Goal: Task Accomplishment & Management: Complete application form

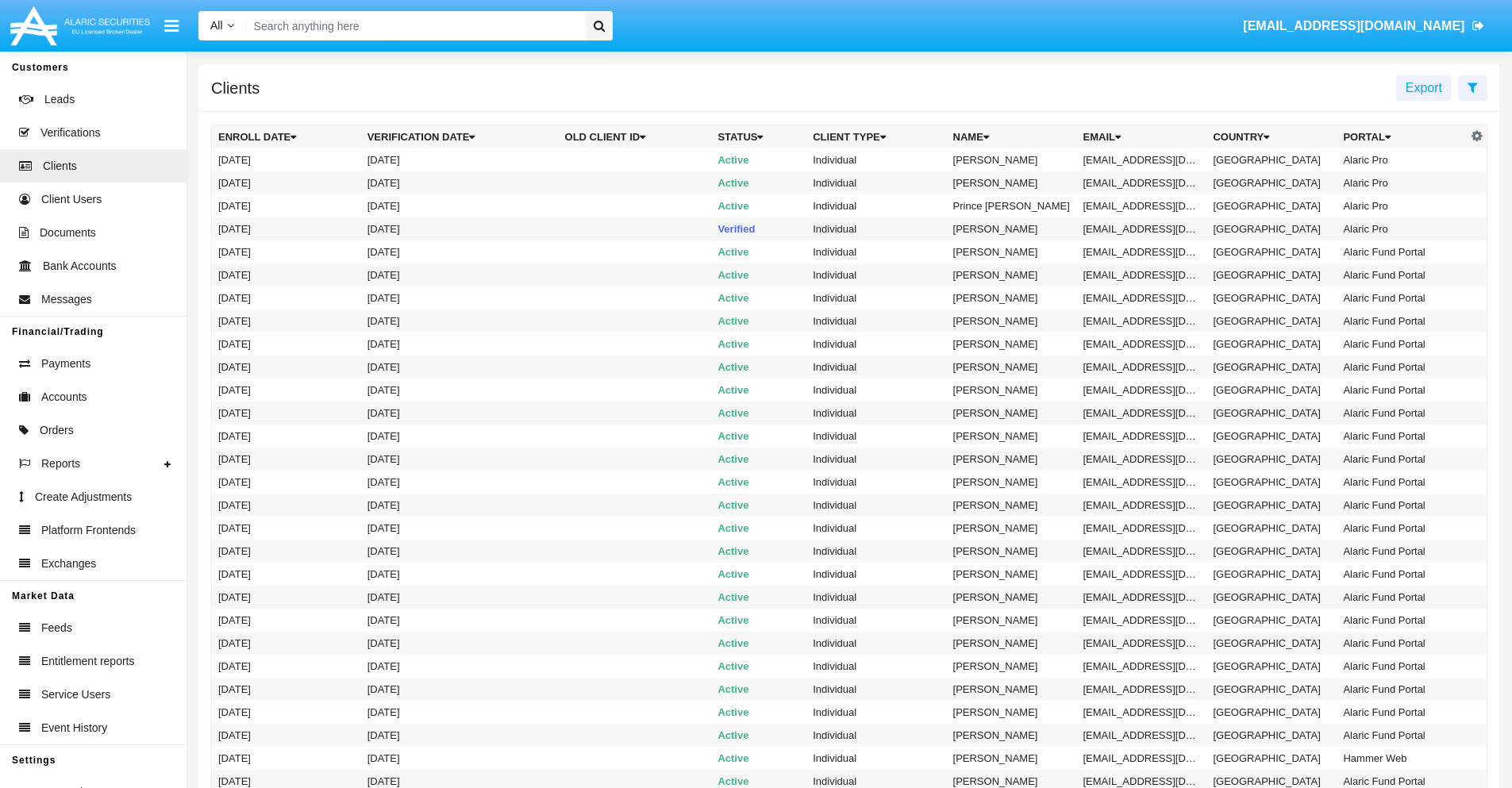
click at [1472, 87] on icon at bounding box center [1472, 87] width 10 height 13
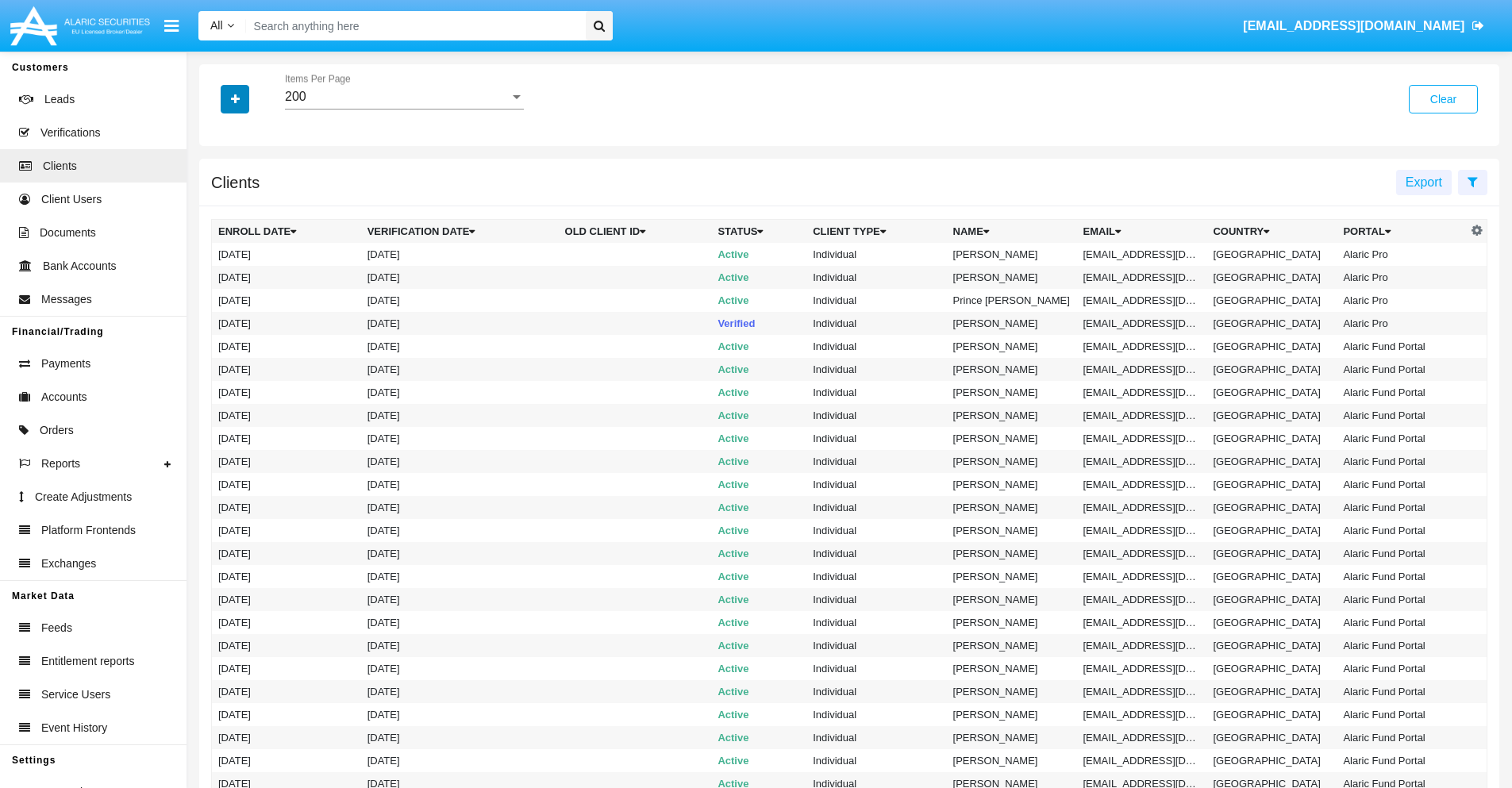
click at [235, 98] on icon "button" at bounding box center [235, 99] width 8 height 11
click at [247, 270] on span "Email" at bounding box center [247, 270] width 31 height 19
click at [218, 276] on input "Email" at bounding box center [217, 276] width 1 height 1
checkbox input "true"
click at [235, 98] on icon "button" at bounding box center [235, 99] width 8 height 11
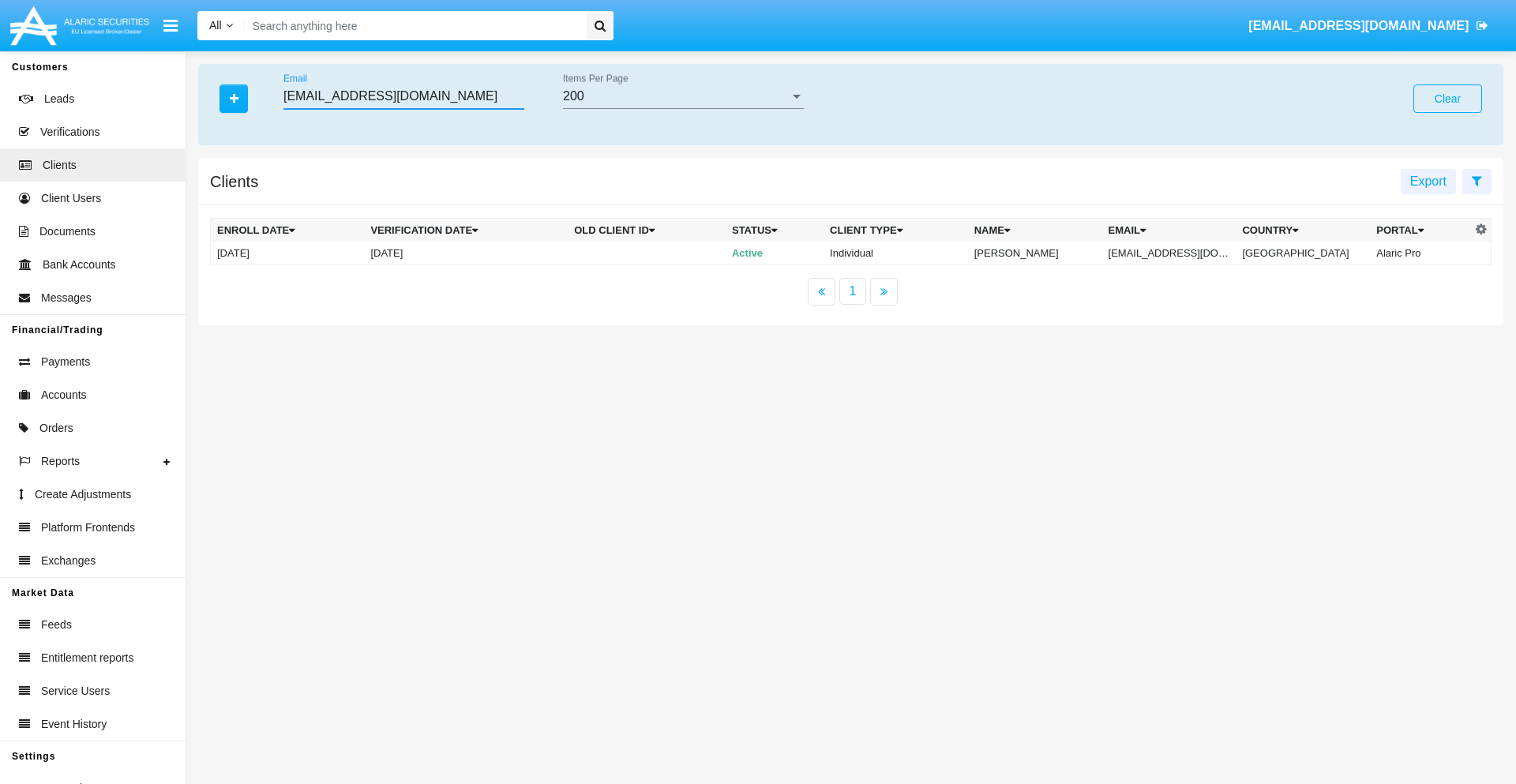
type input "[EMAIL_ADDRESS][DOMAIN_NAME]"
click at [1180, 253] on td "[EMAIL_ADDRESS][DOMAIN_NAME]" at bounding box center [1169, 254] width 135 height 24
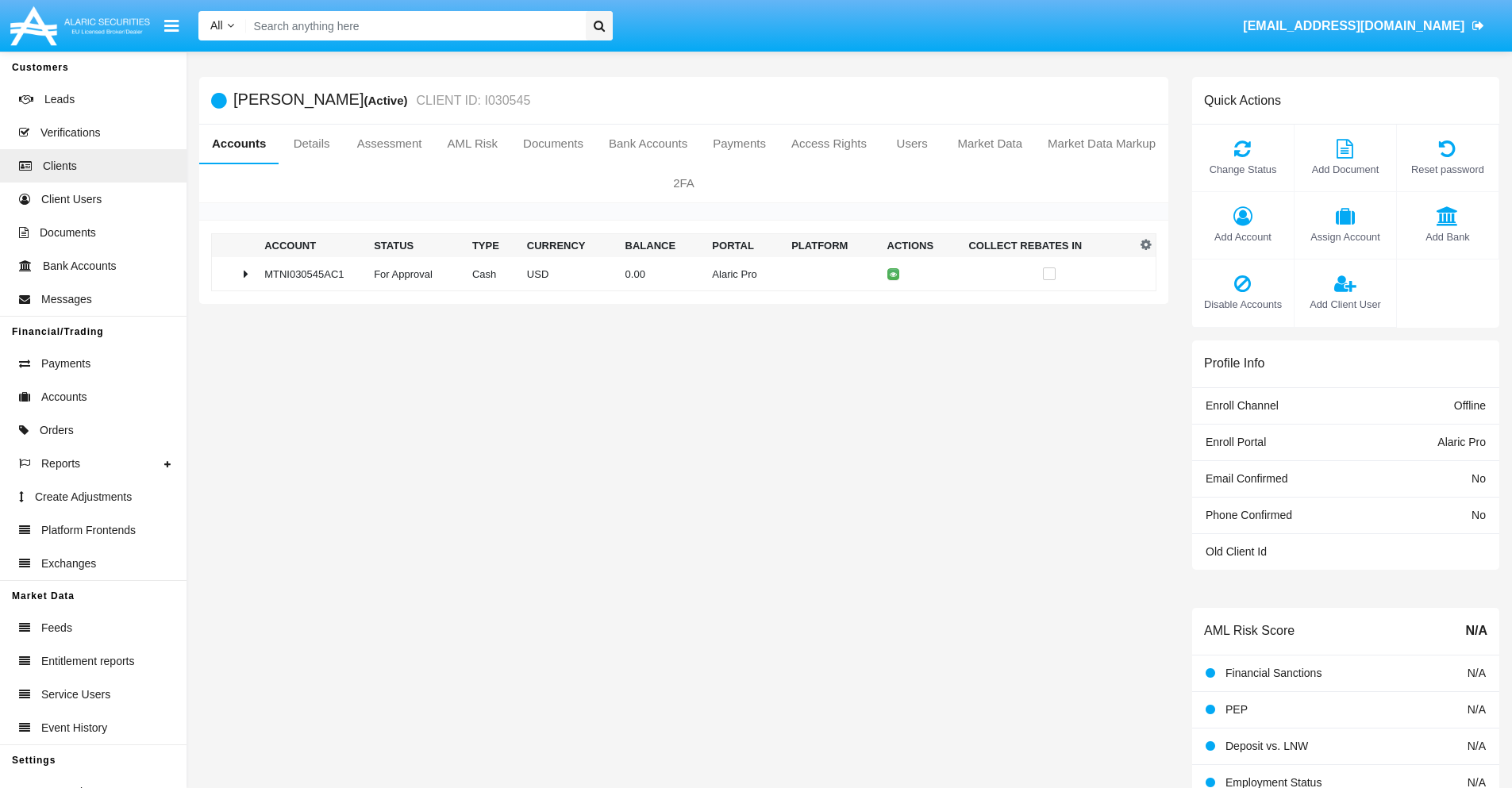
click at [1447, 237] on span "Add Bank" at bounding box center [1447, 237] width 86 height 15
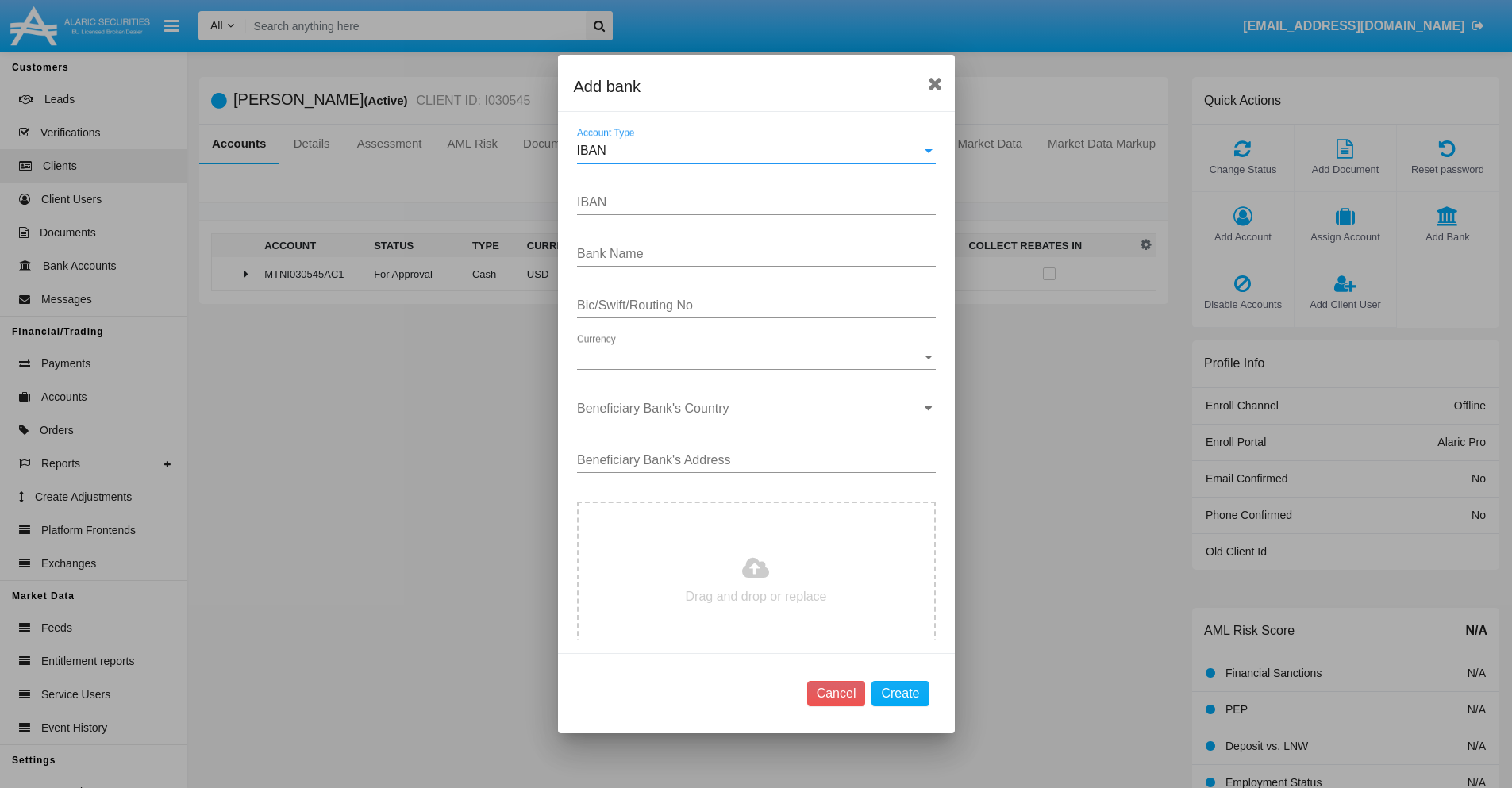
click at [750, 151] on div "IBAN" at bounding box center [750, 151] width 344 height 15
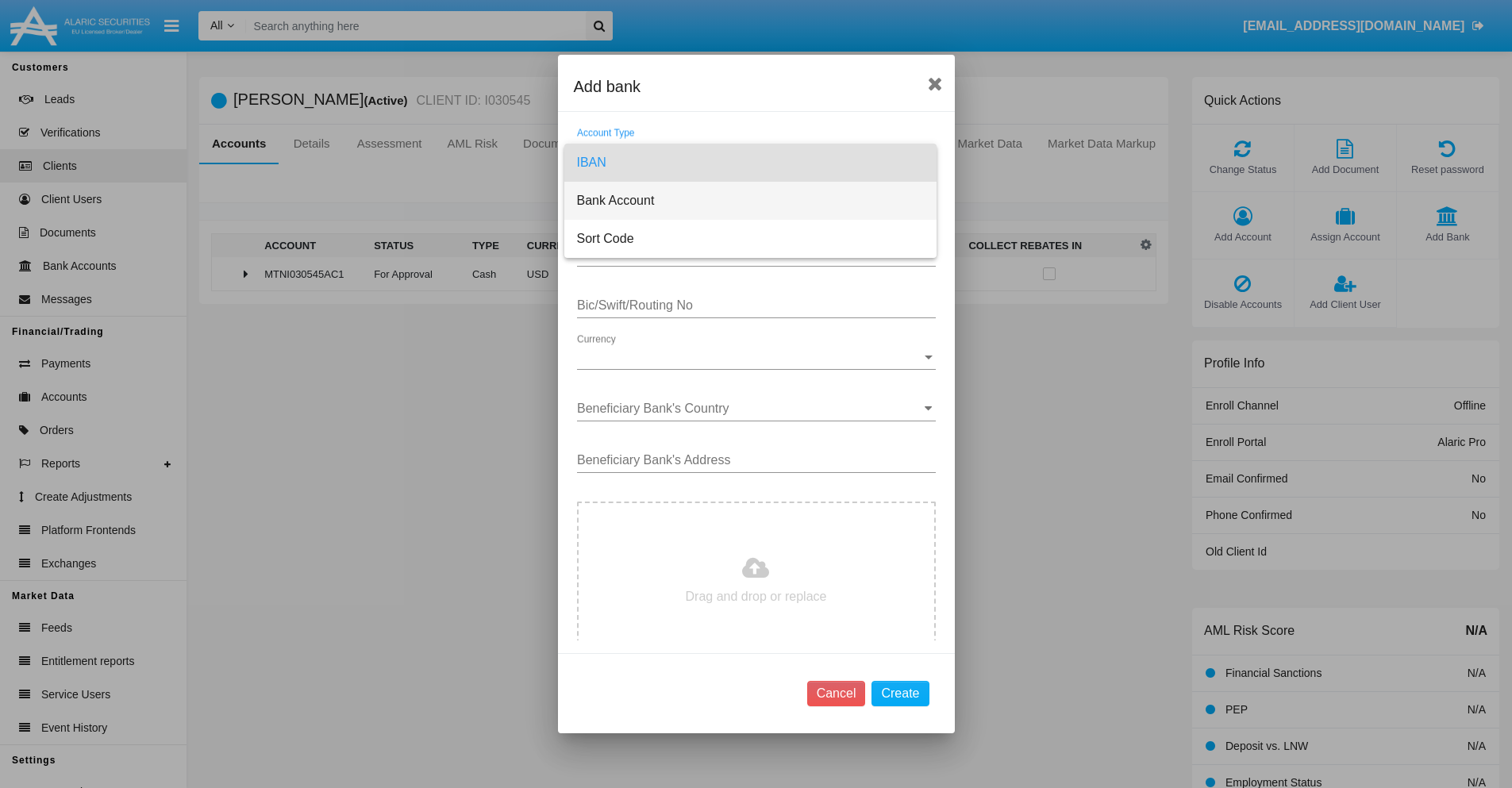
click at [750, 201] on span "Bank Account" at bounding box center [750, 200] width 347 height 38
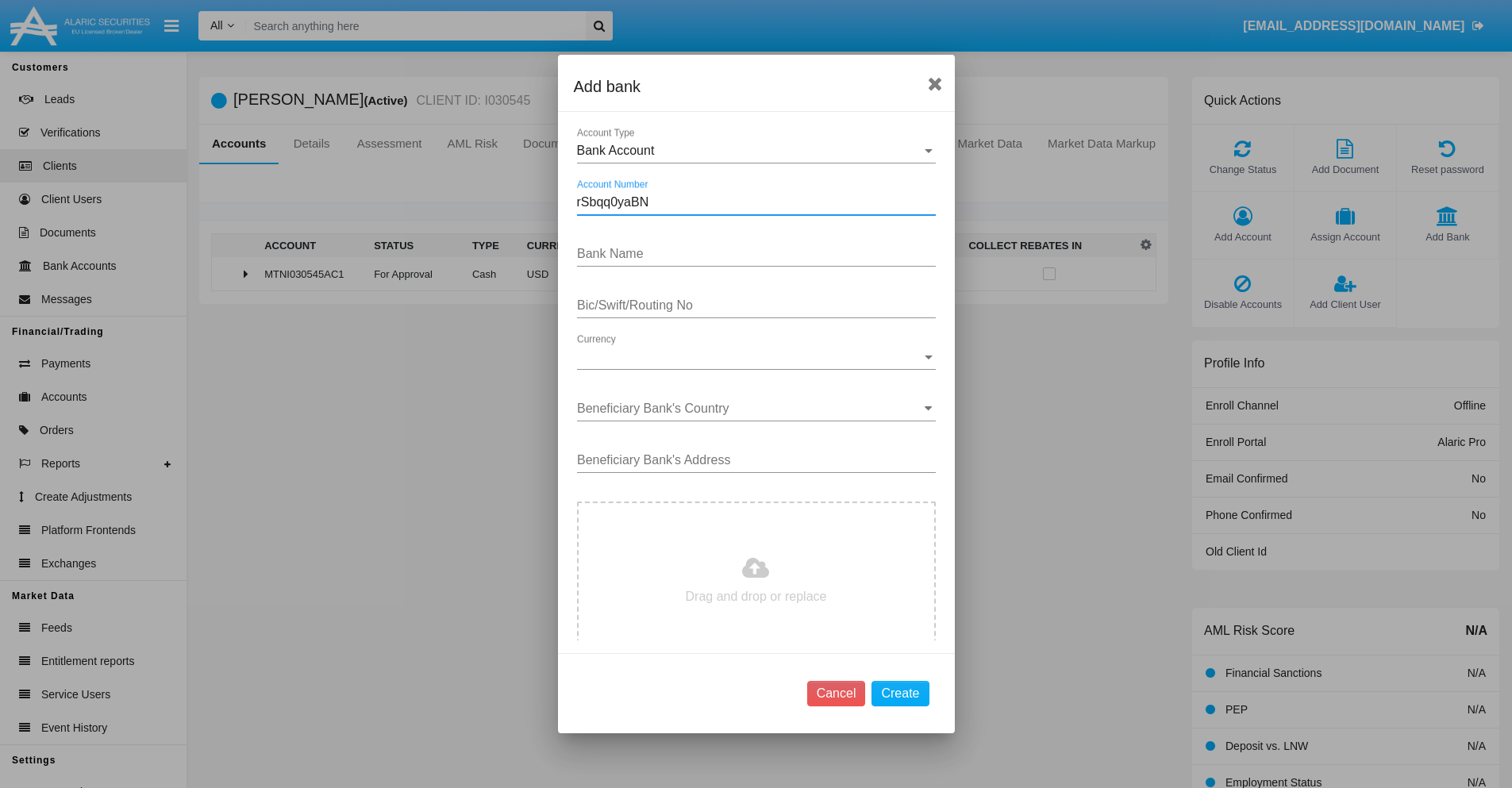
type input "rSbqq0yaBN"
type input "UVImOsGzgGgsYmn"
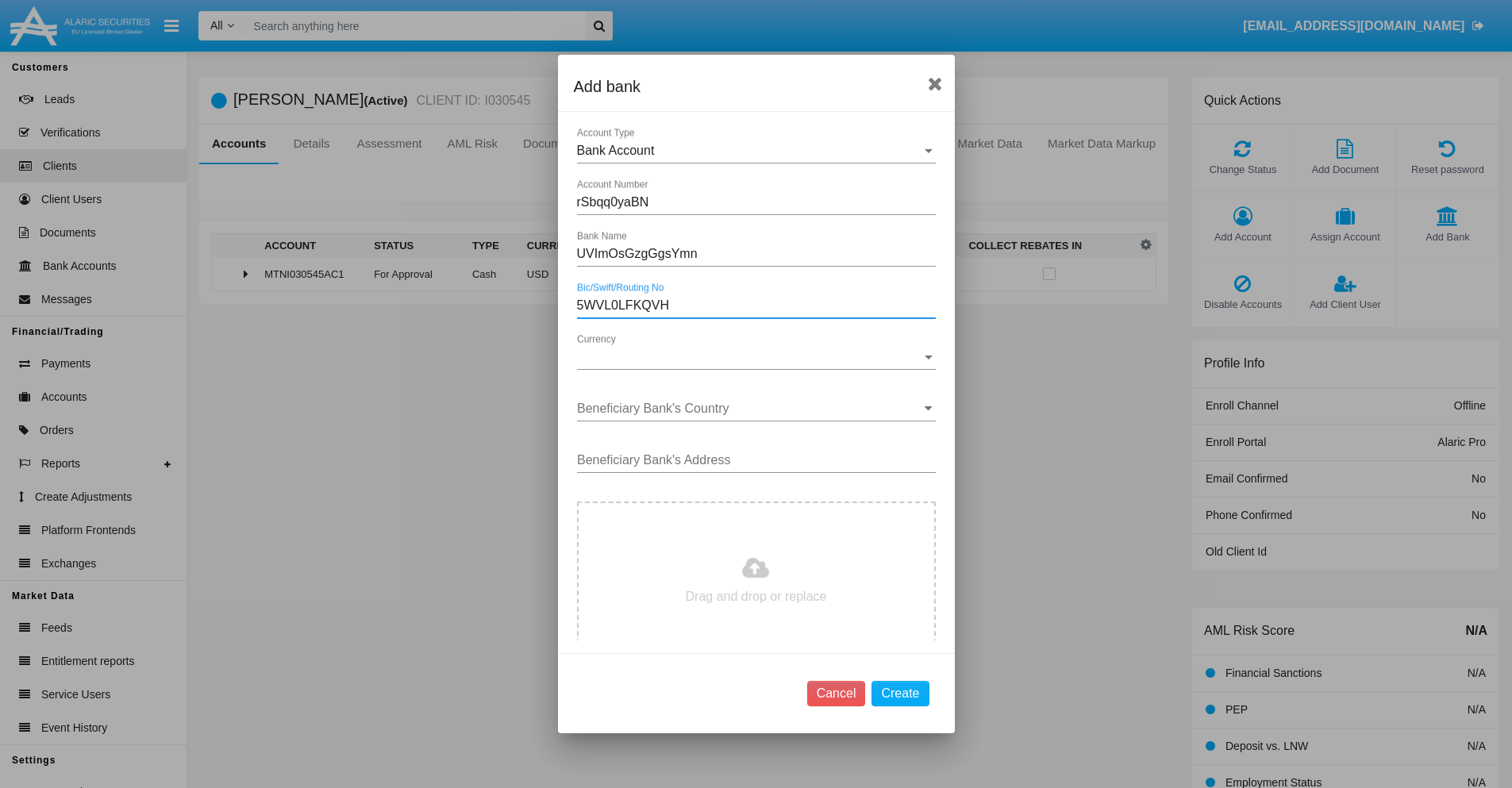
type input "5WVL0LFKQVH"
click at [750, 357] on span "Currency" at bounding box center [750, 357] width 344 height 15
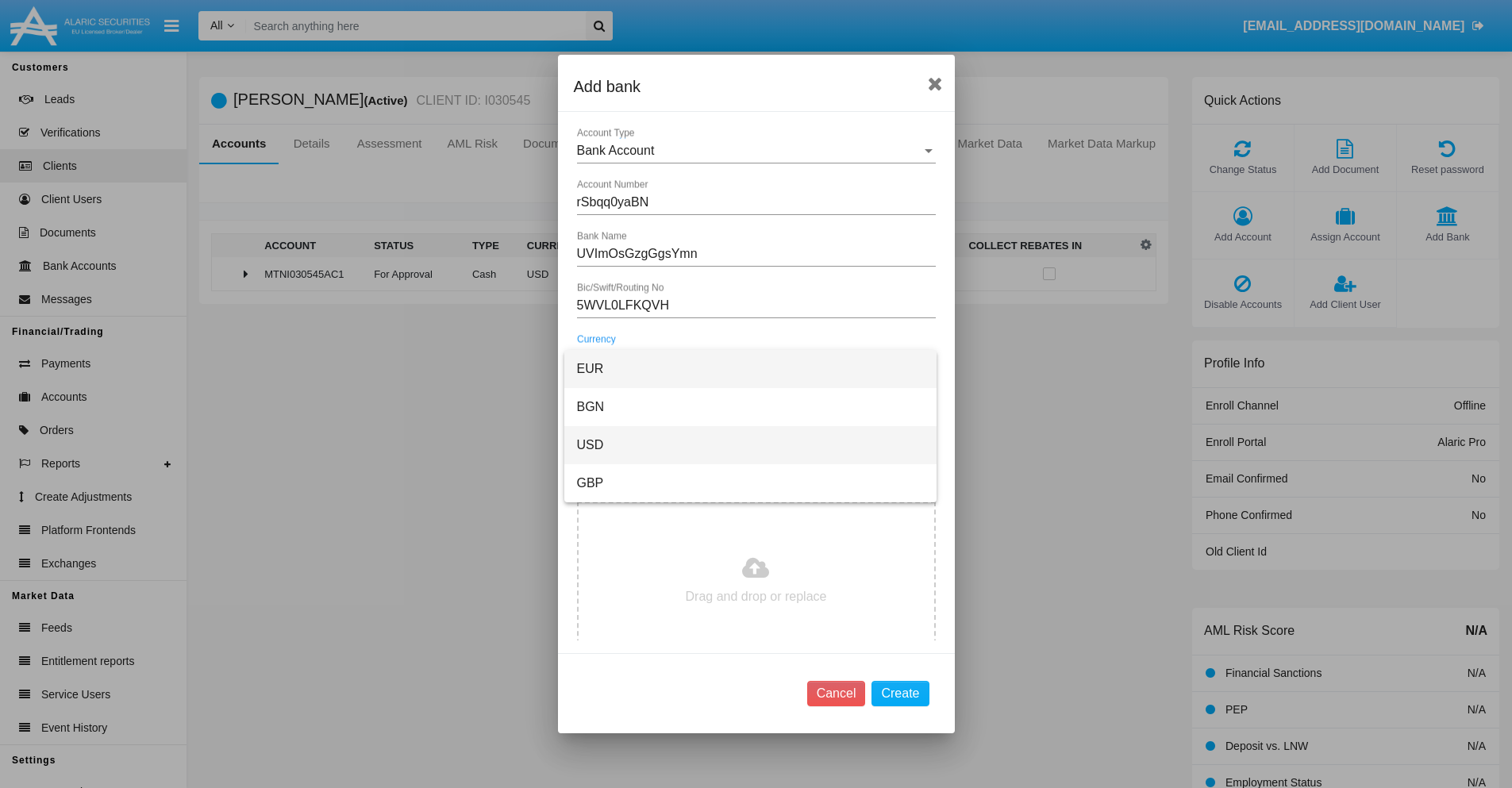
click at [750, 445] on span "USD" at bounding box center [750, 445] width 347 height 38
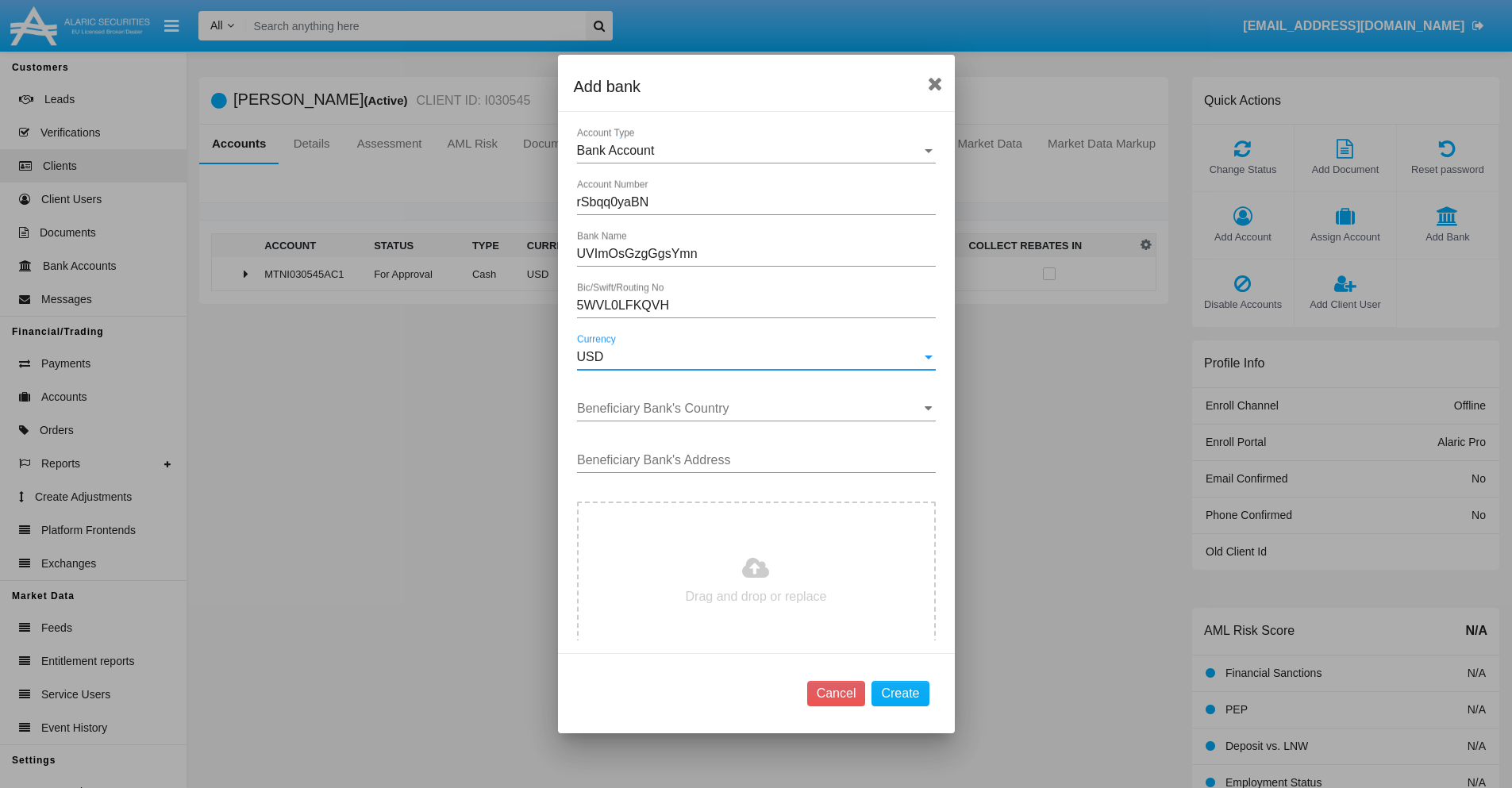
click at [750, 409] on input "Beneficiary Bank's Country" at bounding box center [757, 409] width 359 height 15
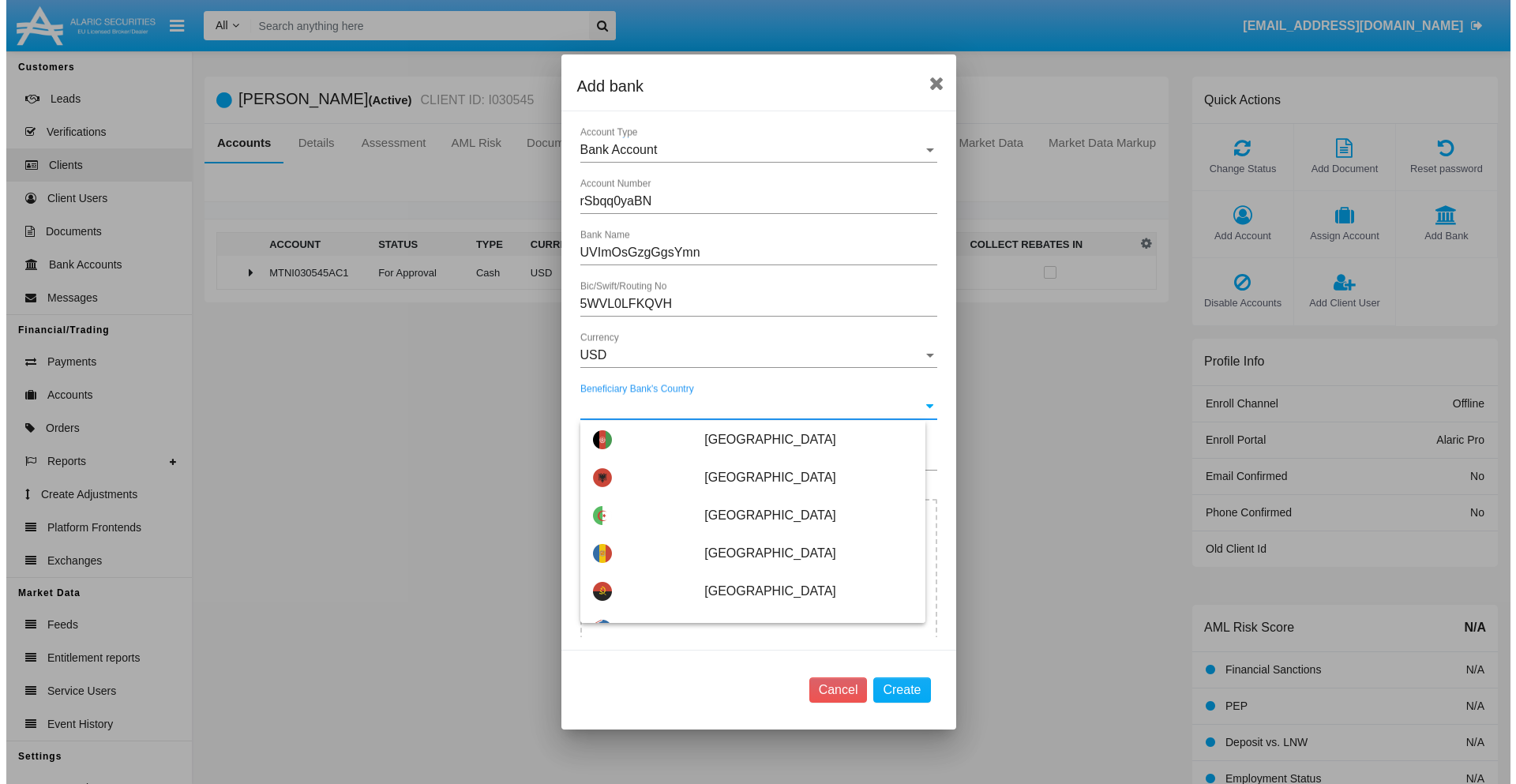
scroll to position [5633, 0]
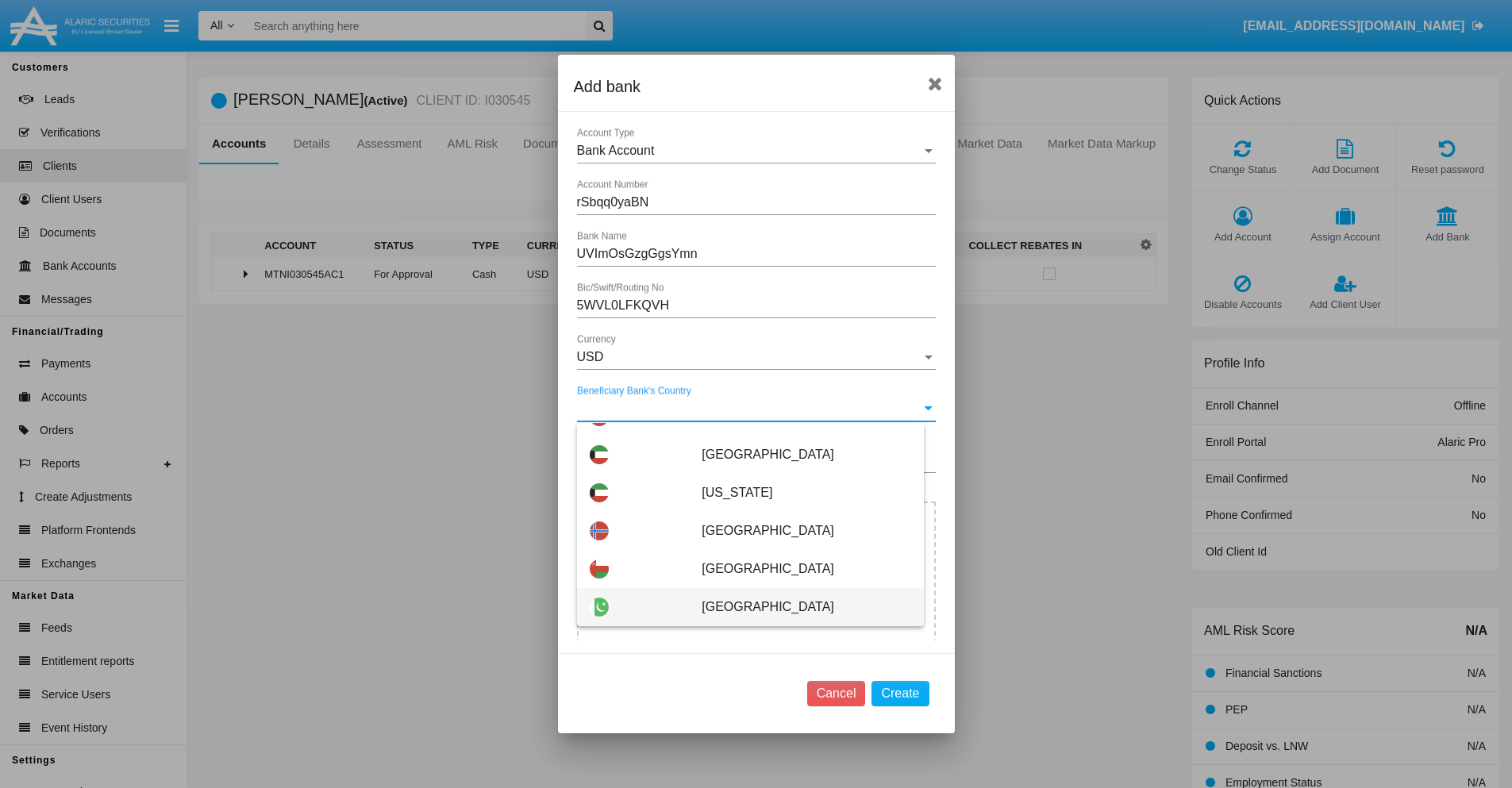
click at [797, 607] on span "[GEOGRAPHIC_DATA]" at bounding box center [806, 607] width 209 height 38
type input "[GEOGRAPHIC_DATA]"
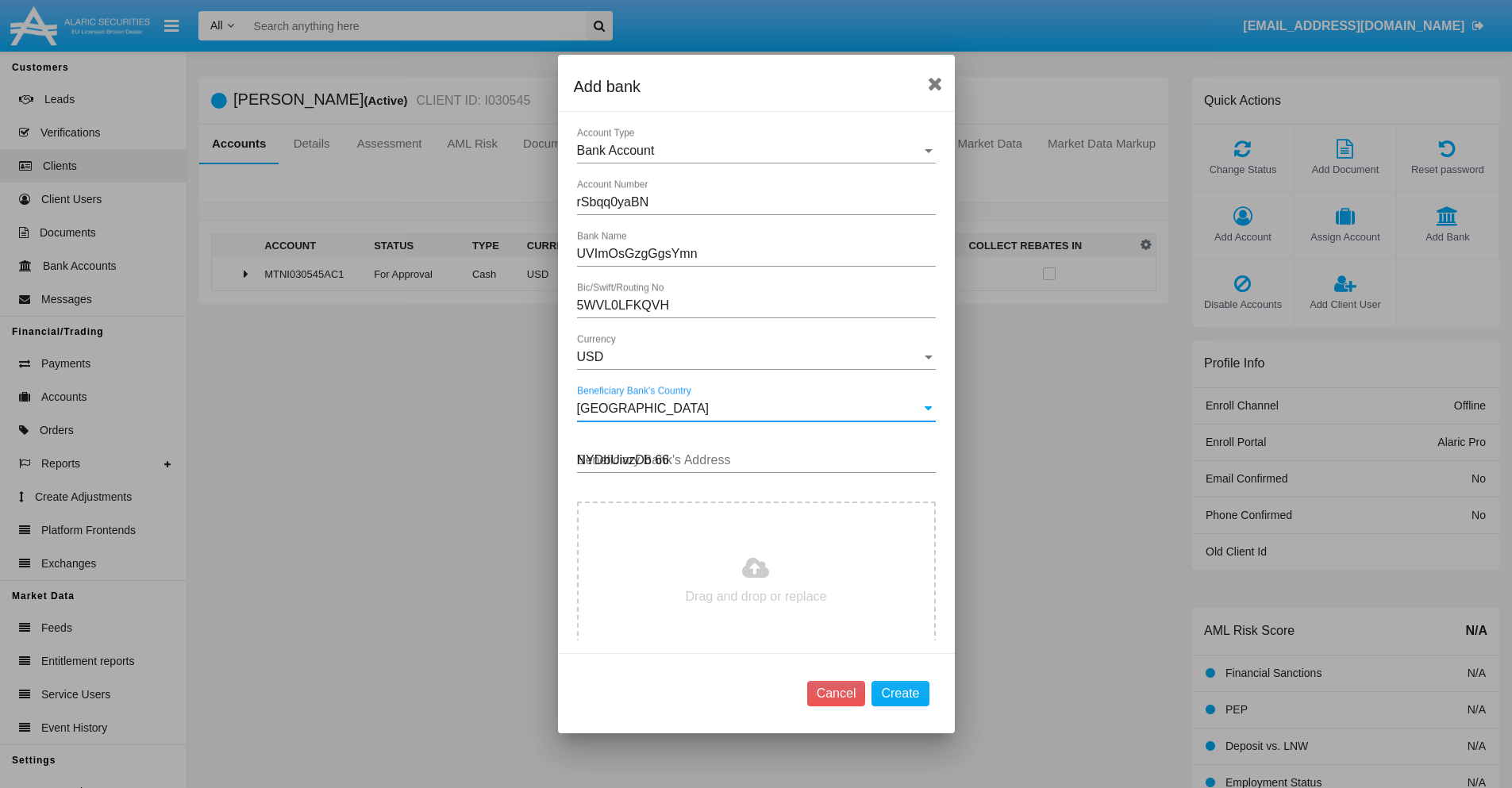
type input "NYDbUivzDb 668"
type input "C:\fakepath\bank-statement.png"
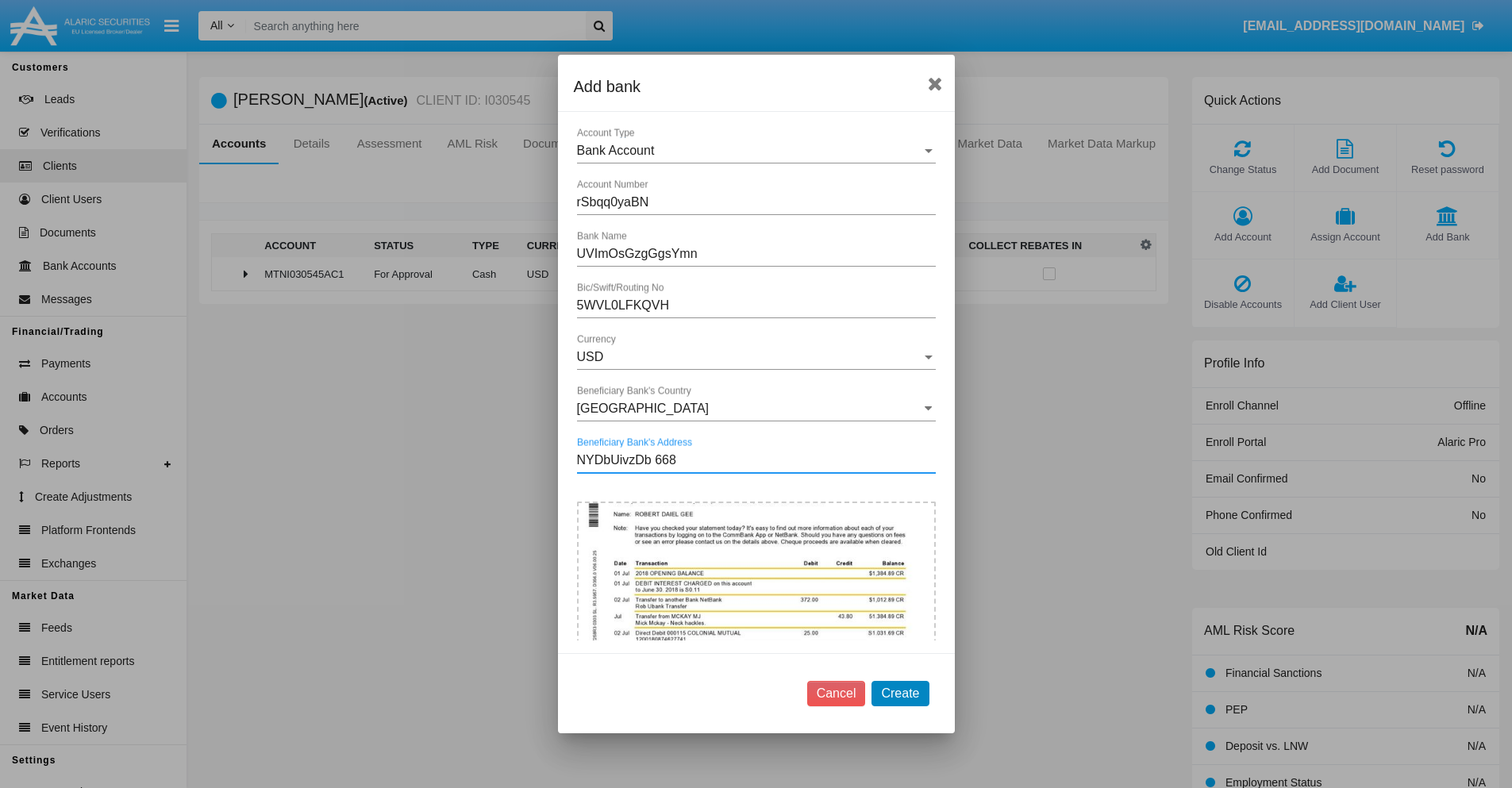
click at [900, 692] on button "Create" at bounding box center [900, 693] width 57 height 26
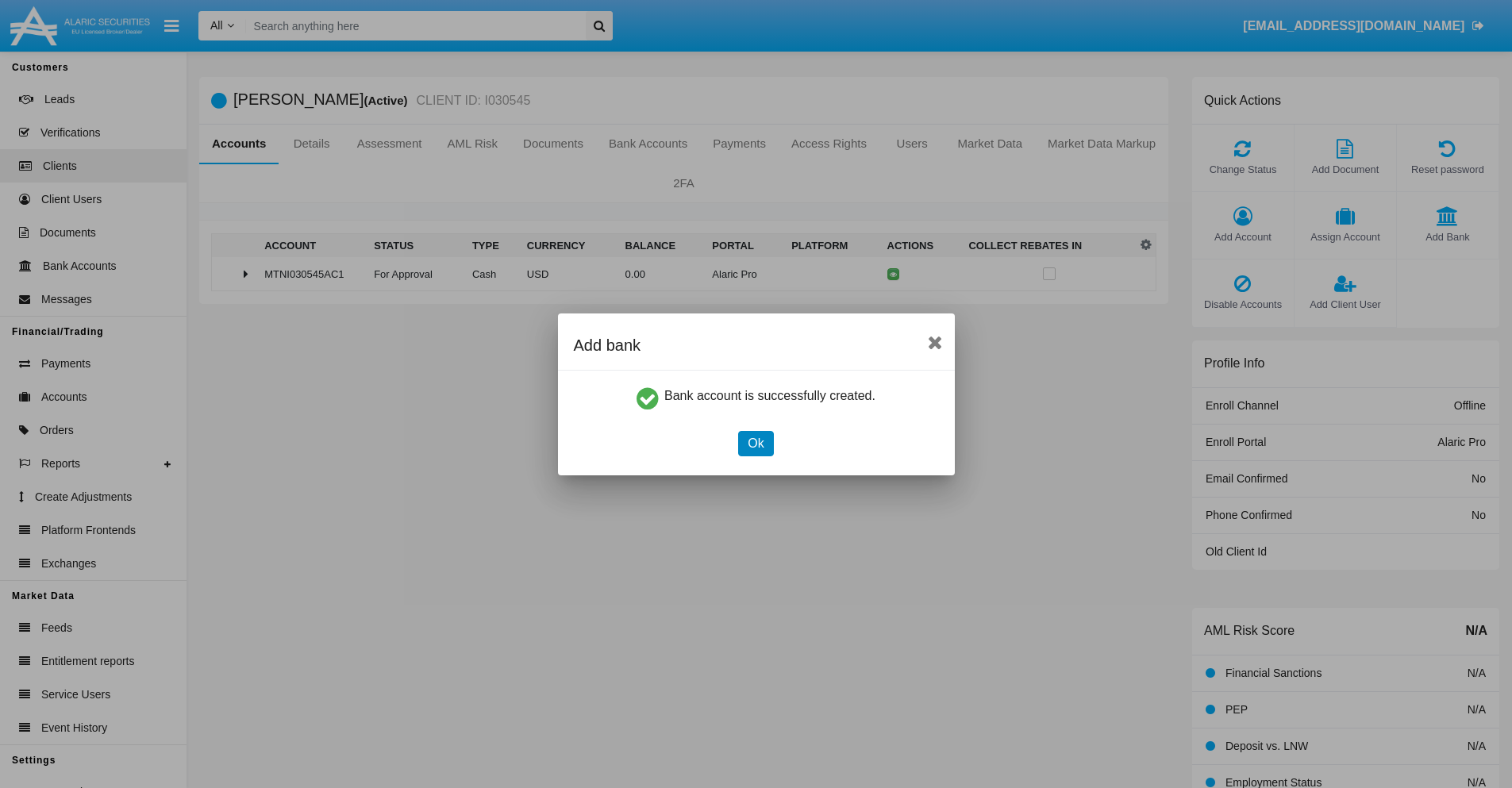
click at [755, 443] on button "Ok" at bounding box center [756, 444] width 35 height 26
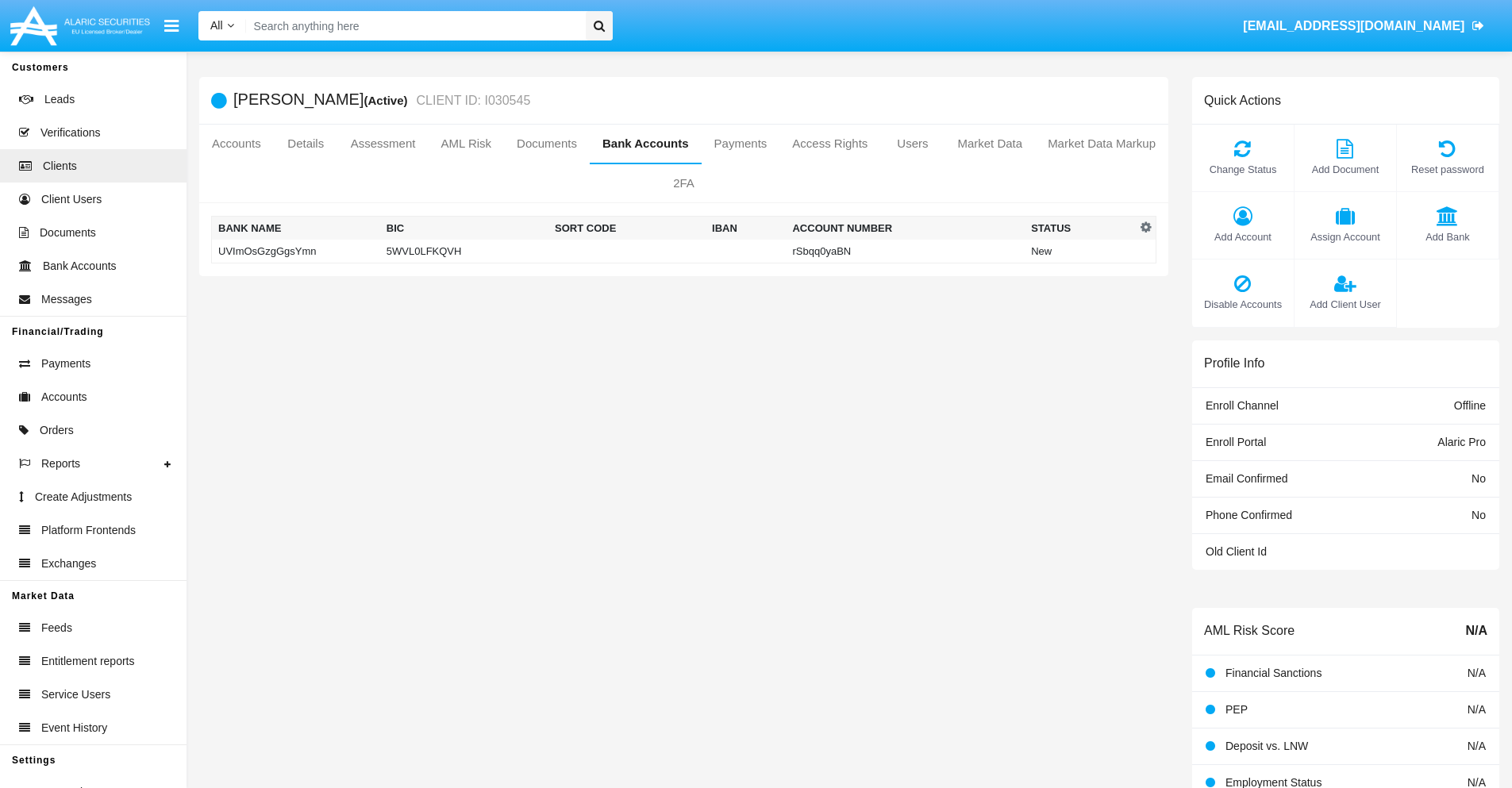
click at [296, 250] on td "UVImOsGzgGgsYmn" at bounding box center [296, 251] width 169 height 24
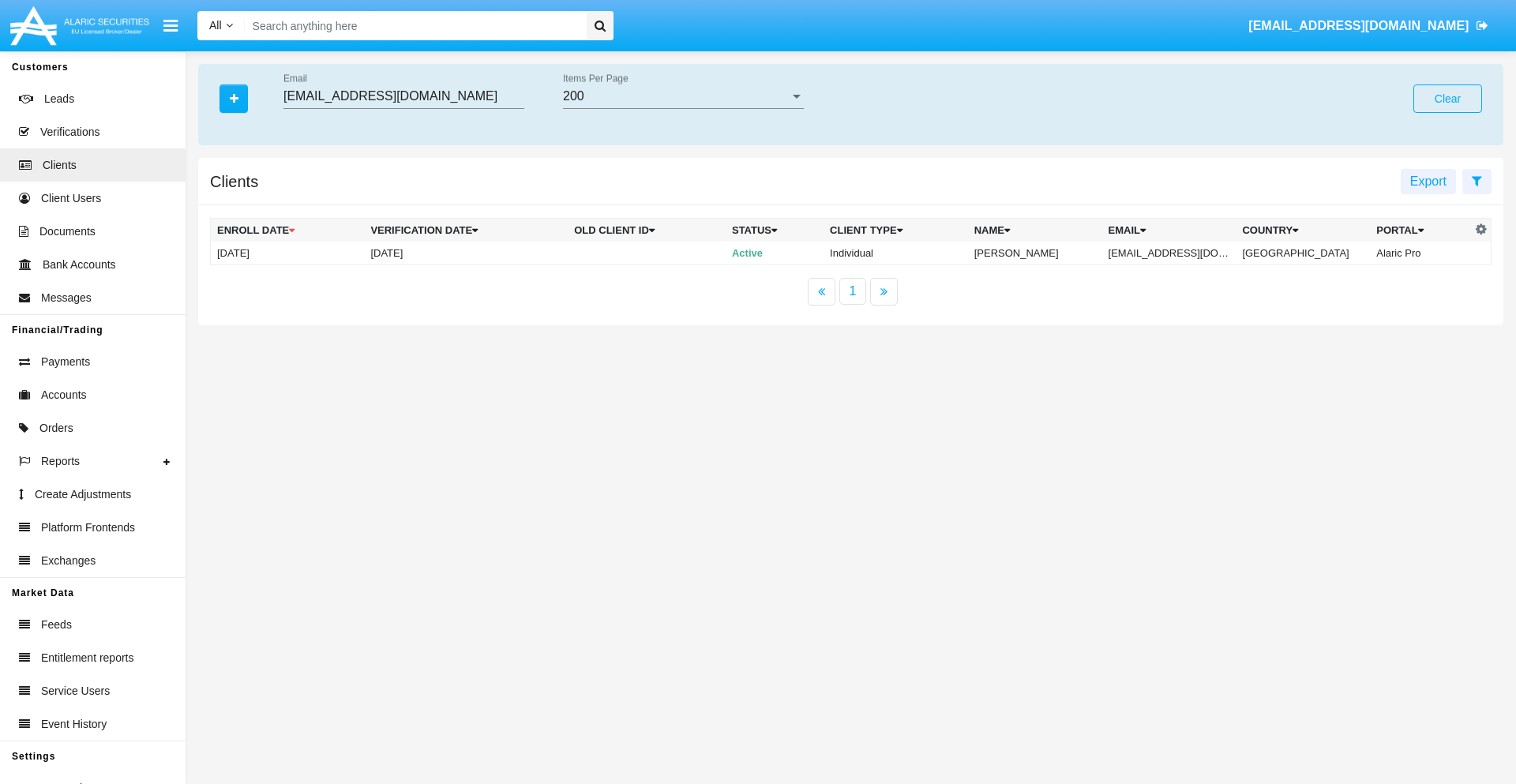
click at [1447, 99] on button "Clear" at bounding box center [1447, 98] width 69 height 28
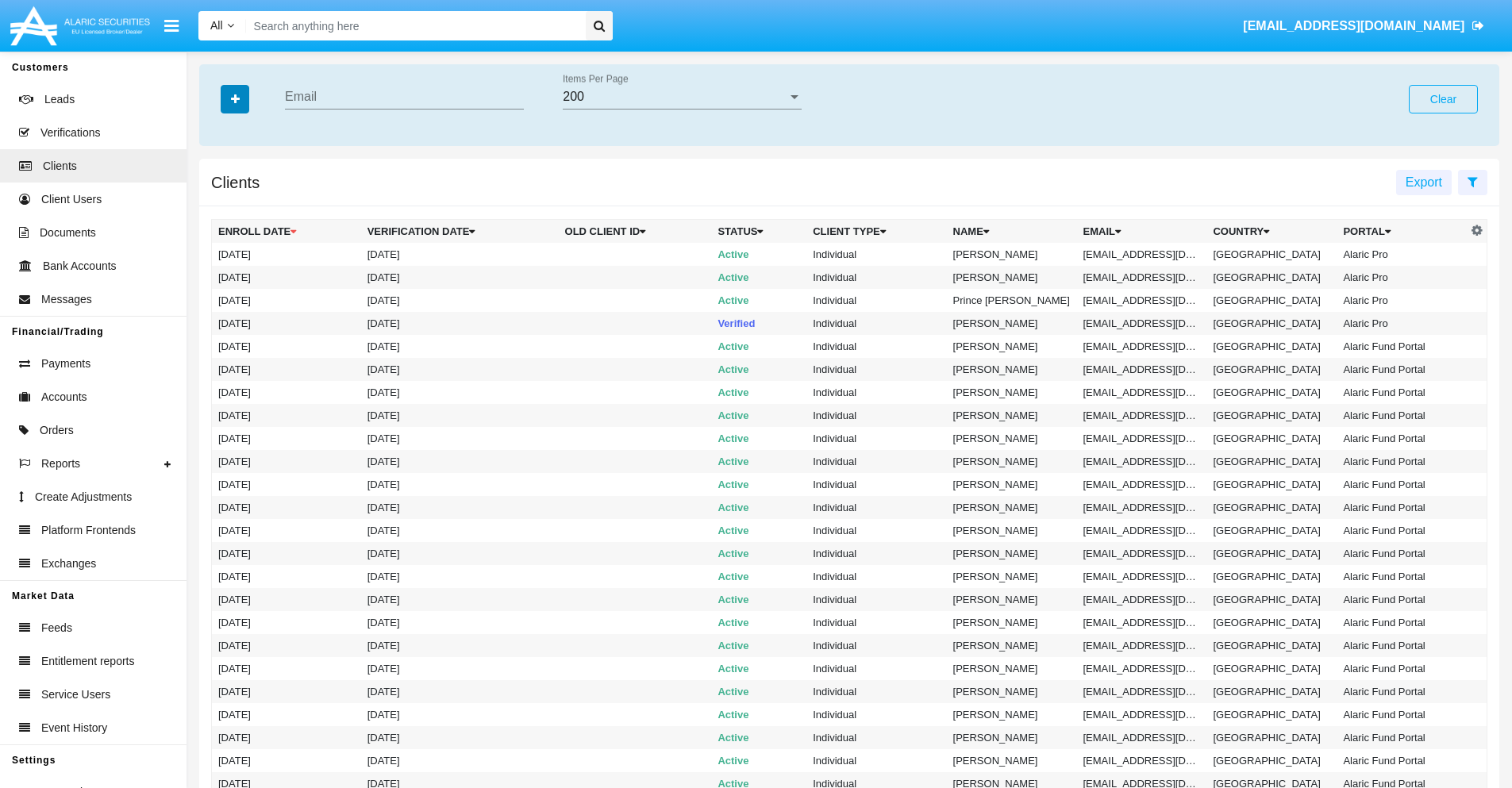
click at [235, 98] on icon "button" at bounding box center [235, 99] width 8 height 11
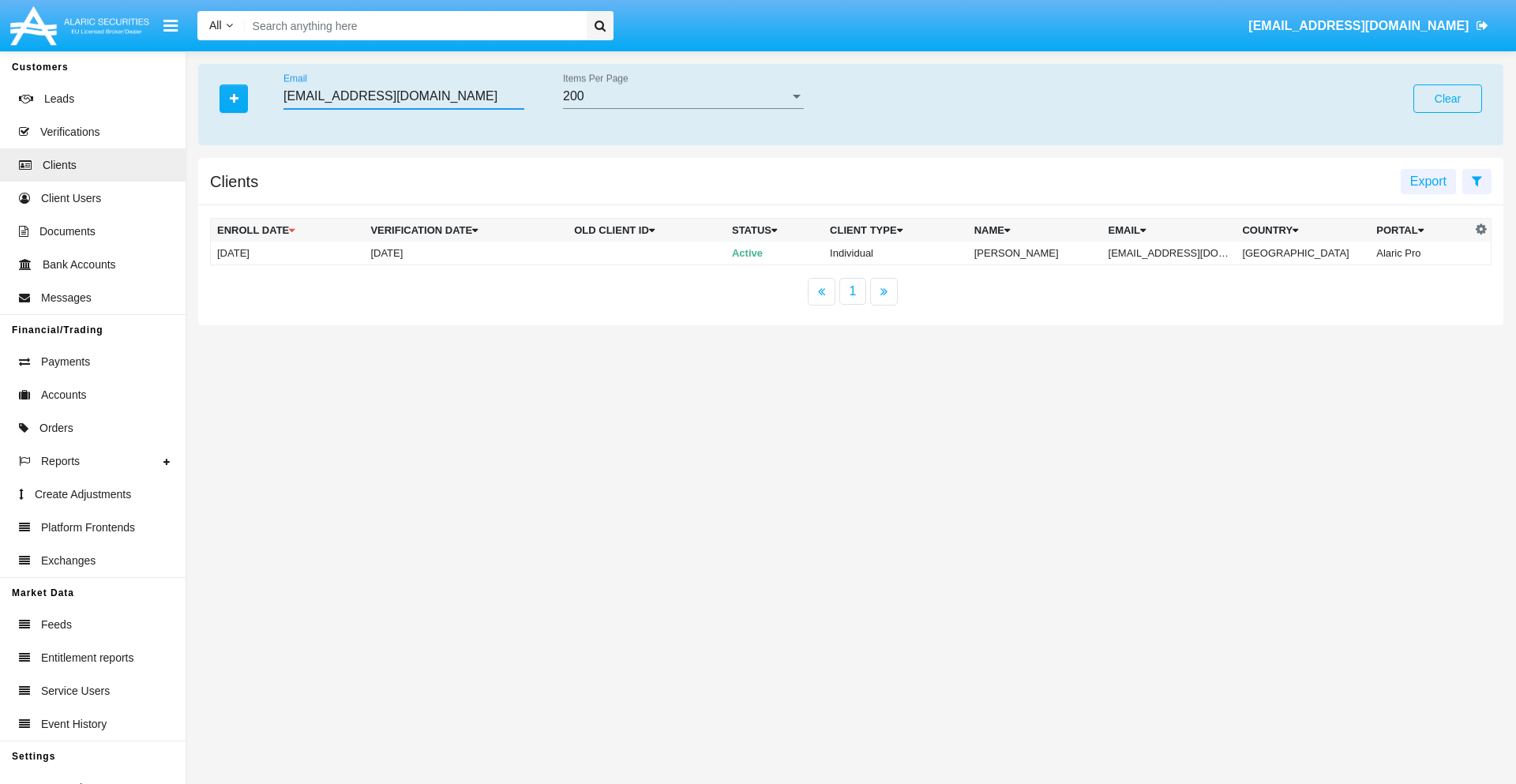
type input "[EMAIL_ADDRESS][DOMAIN_NAME]"
click at [1180, 253] on td "[EMAIL_ADDRESS][DOMAIN_NAME]" at bounding box center [1169, 254] width 135 height 24
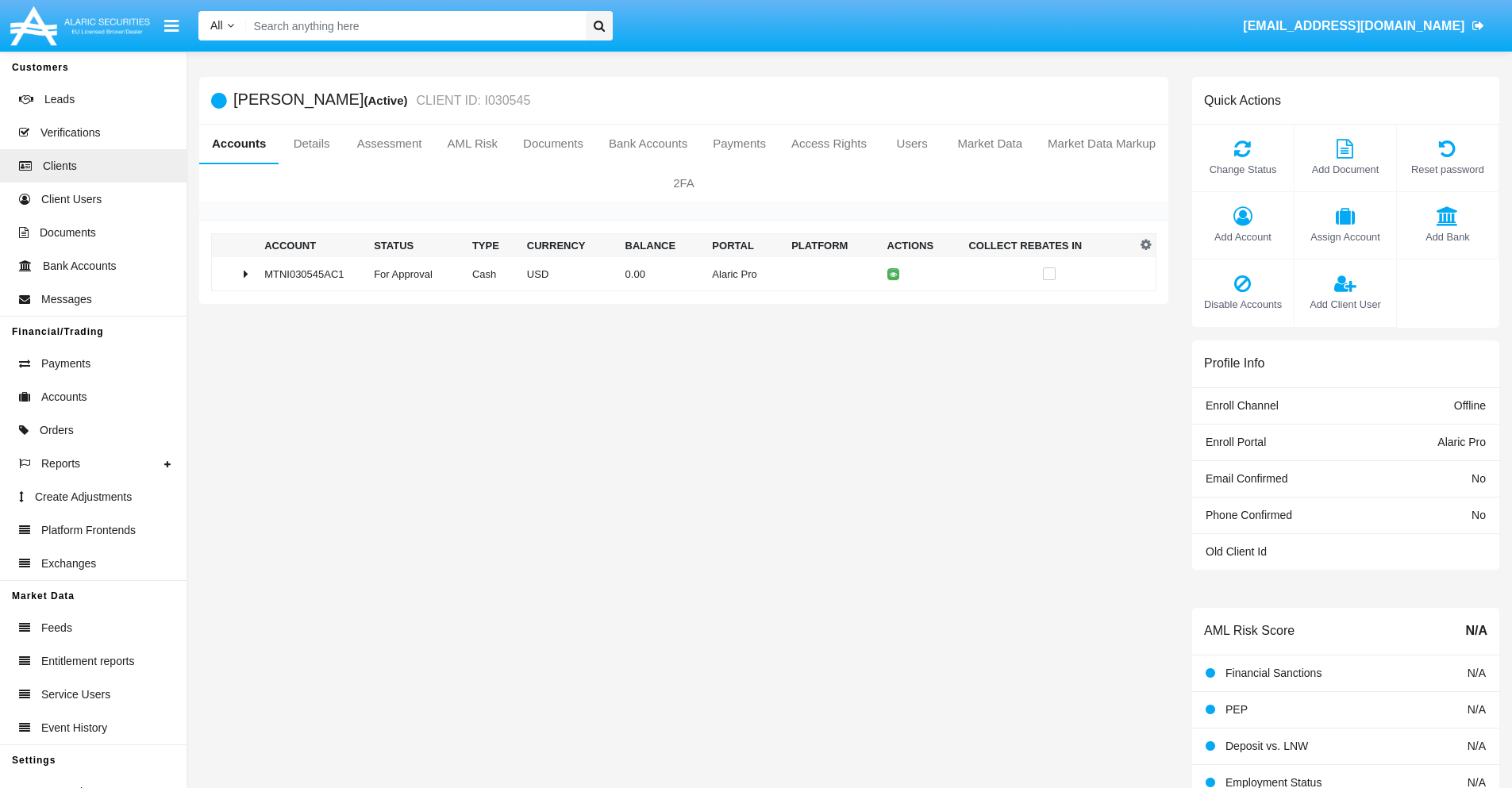
click at [1447, 237] on span "Add Bank" at bounding box center [1447, 237] width 86 height 15
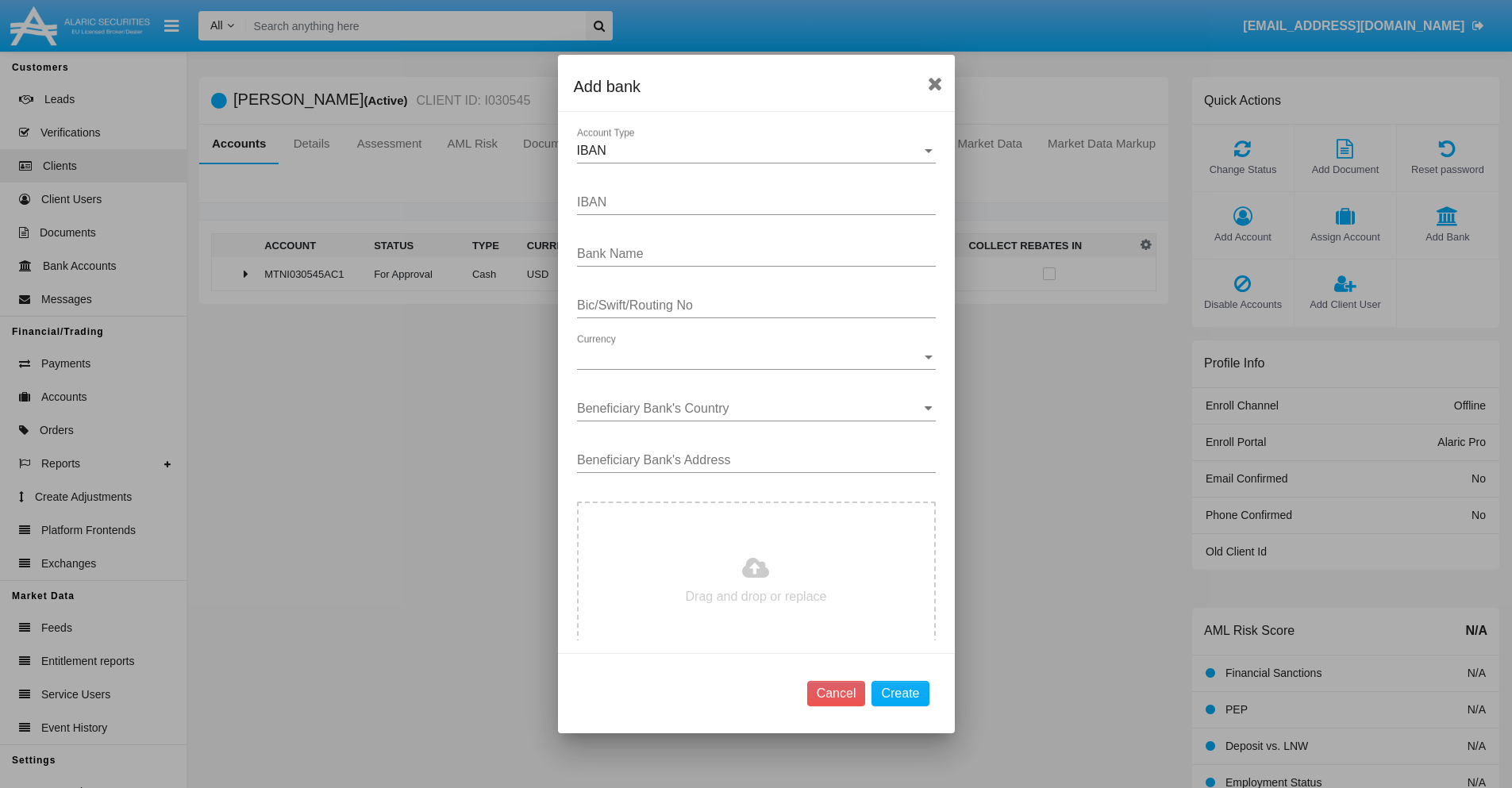
click at [750, 151] on div "IBAN" at bounding box center [750, 151] width 344 height 15
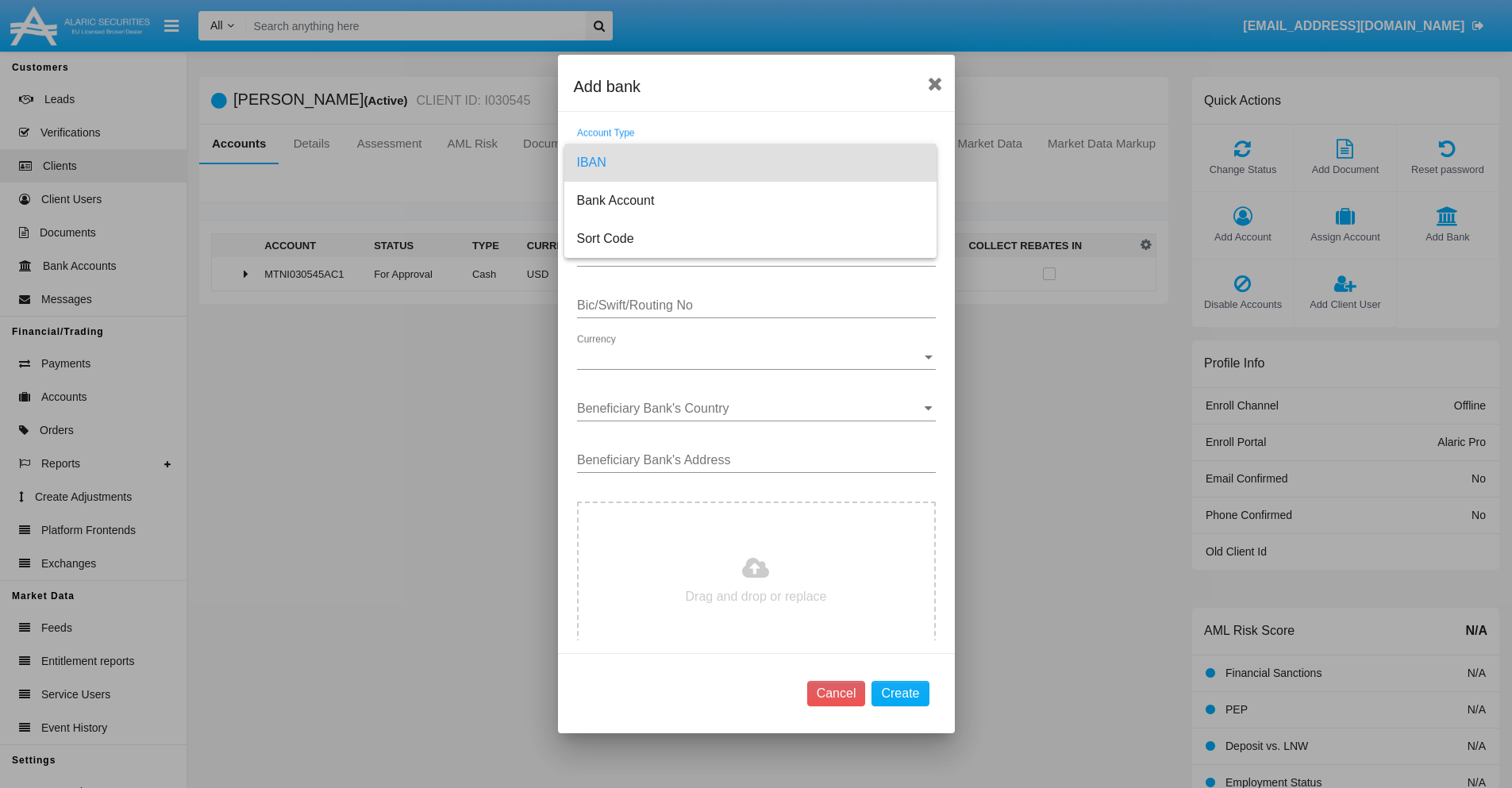
click at [750, 163] on span "IBAN" at bounding box center [750, 162] width 347 height 38
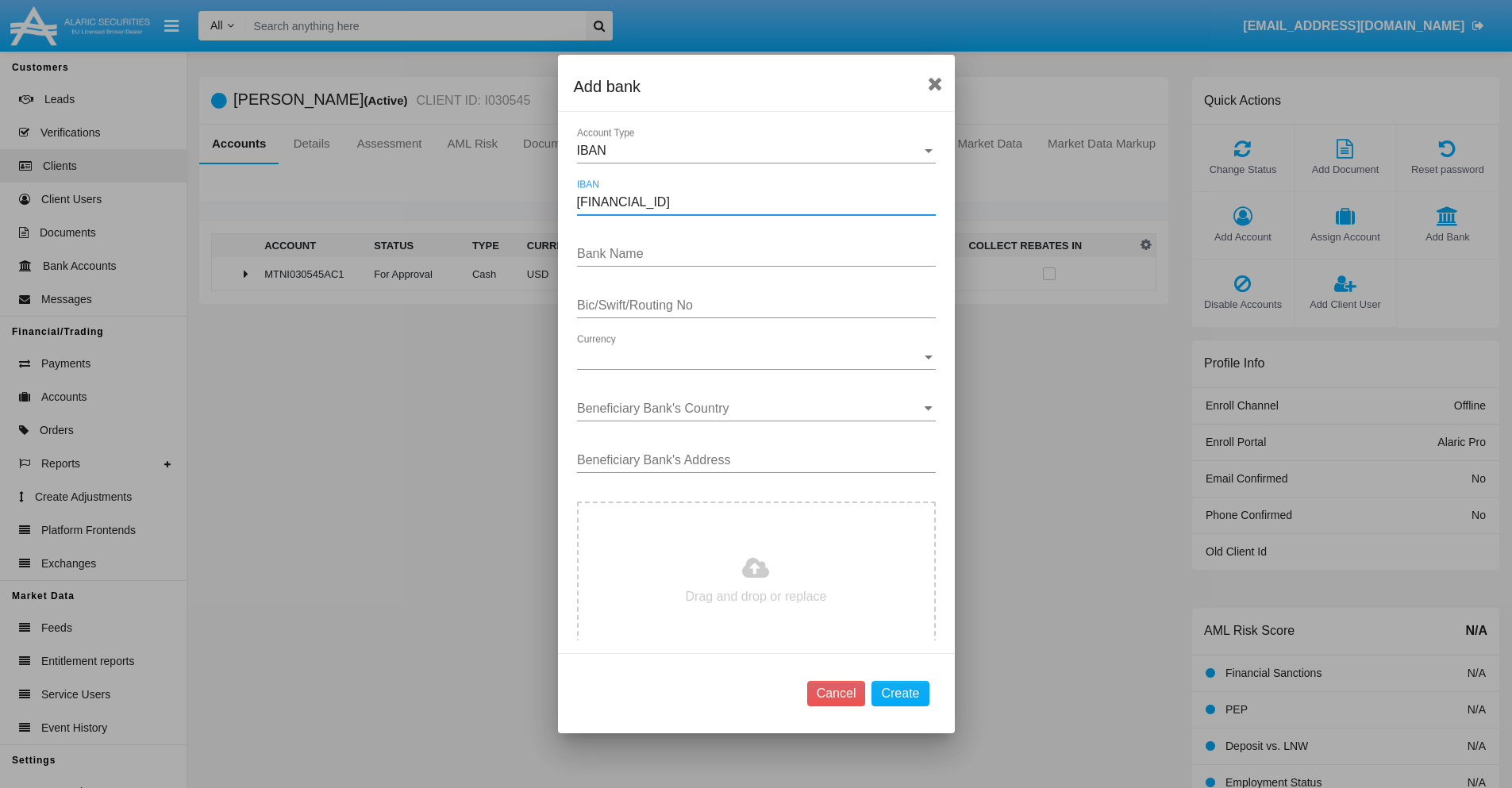
type input "DE31500105175143186793"
type input "ifElyhZpgbXhAoj"
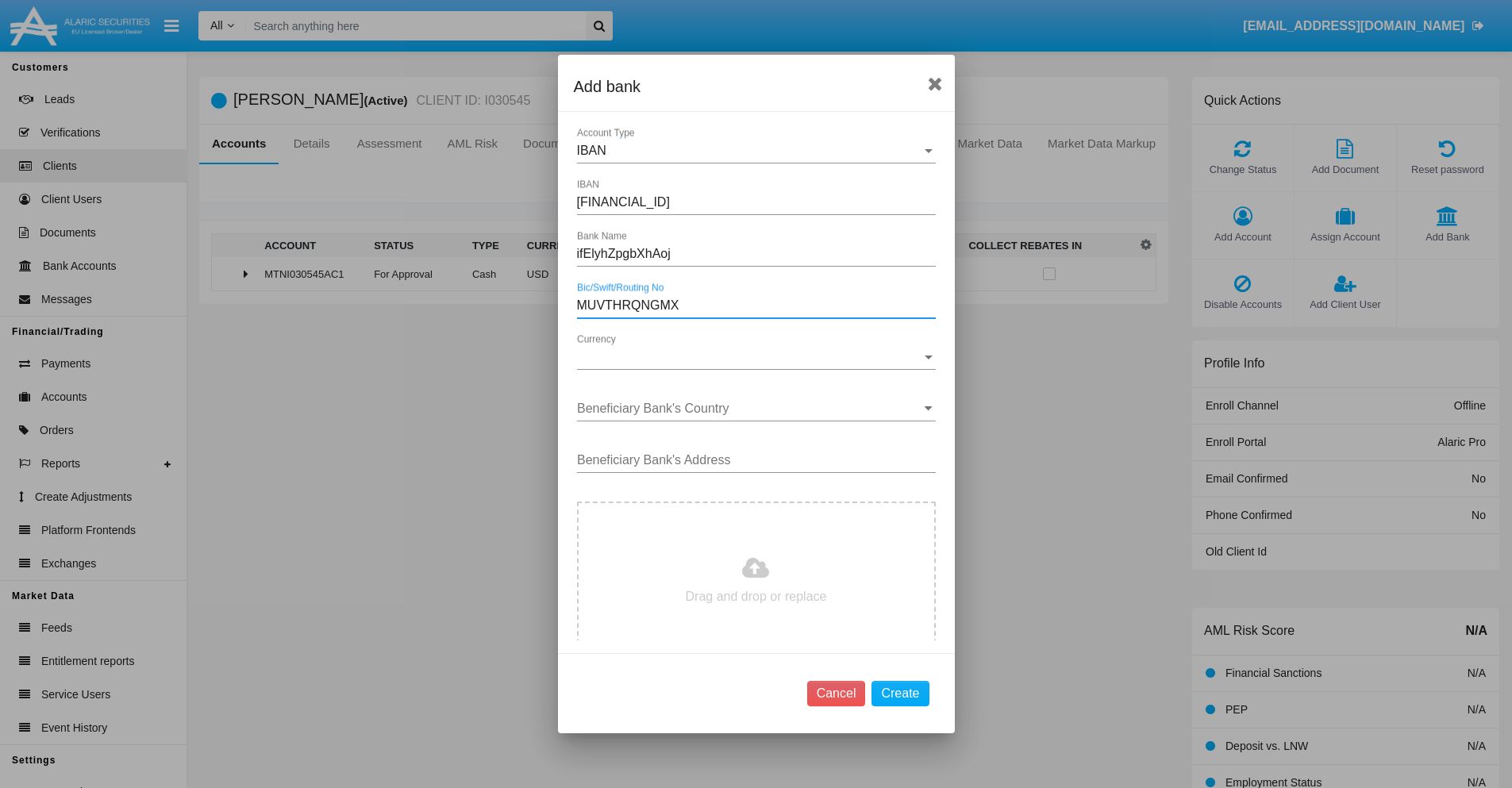
type input "MUVTHRQNGMX"
click at [750, 357] on span "Currency" at bounding box center [750, 357] width 344 height 15
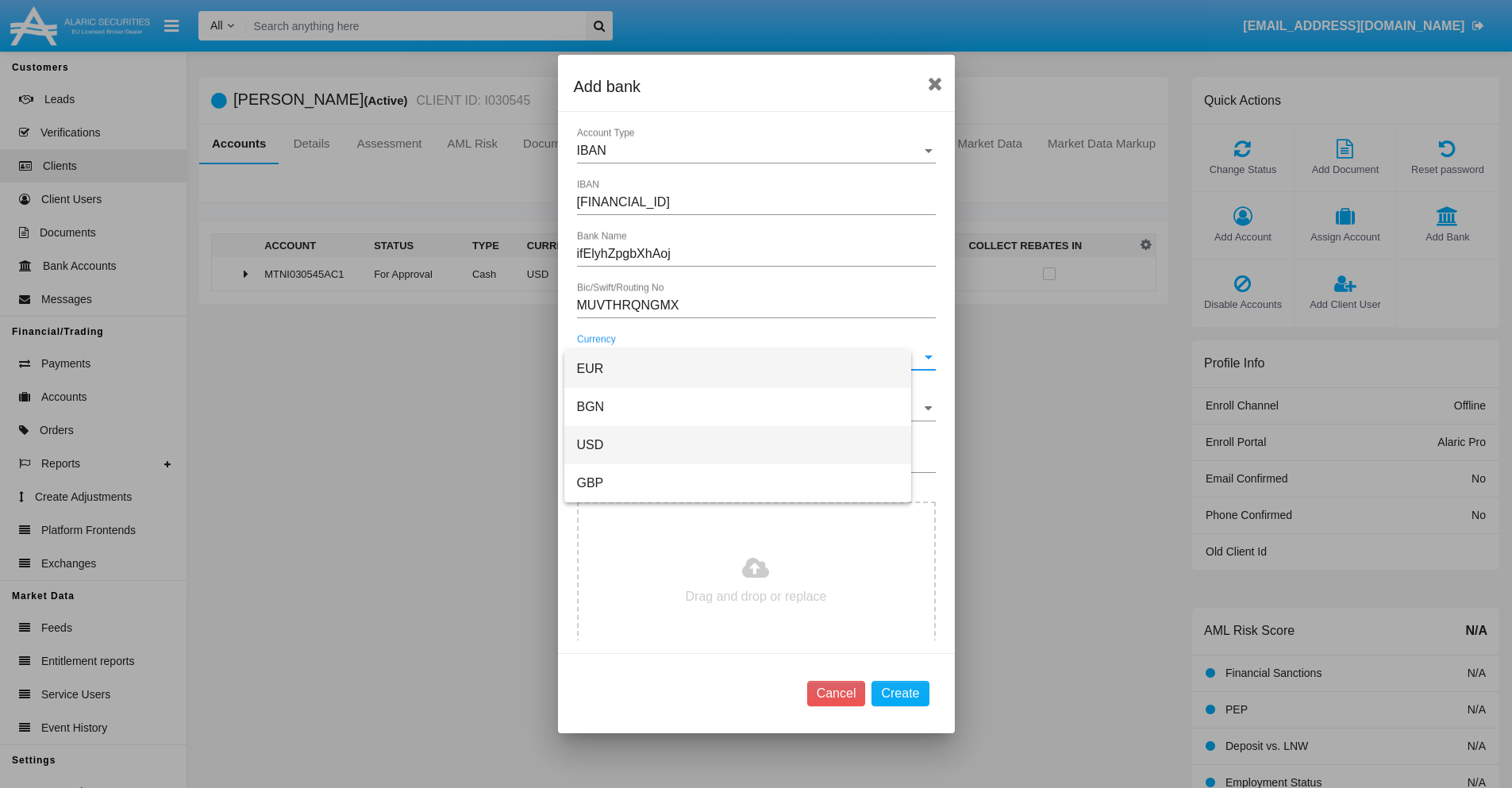
click at [750, 445] on span "USD" at bounding box center [738, 445] width 321 height 38
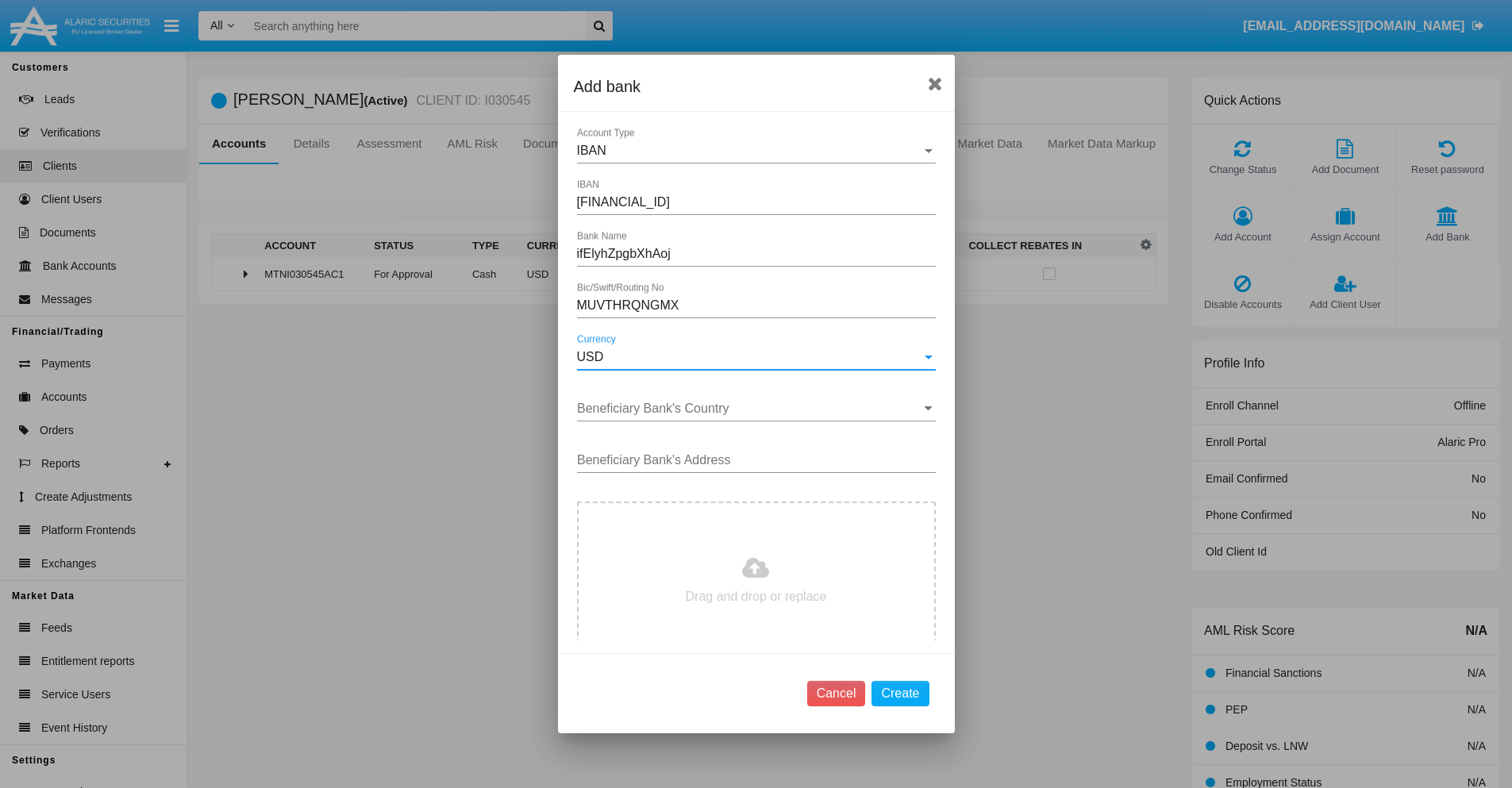
click at [750, 409] on input "Beneficiary Bank's Country" at bounding box center [757, 409] width 359 height 15
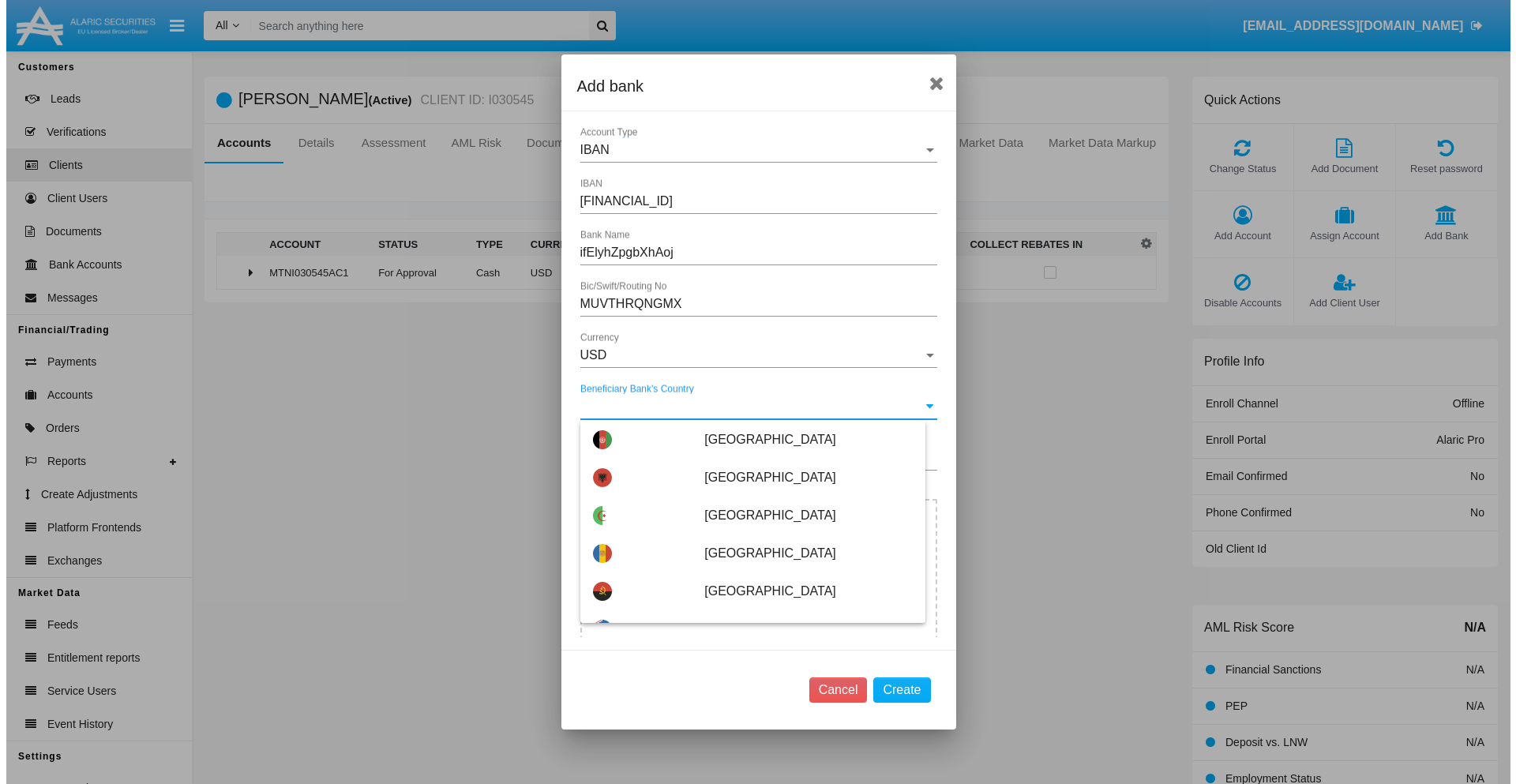
scroll to position [4420, 0]
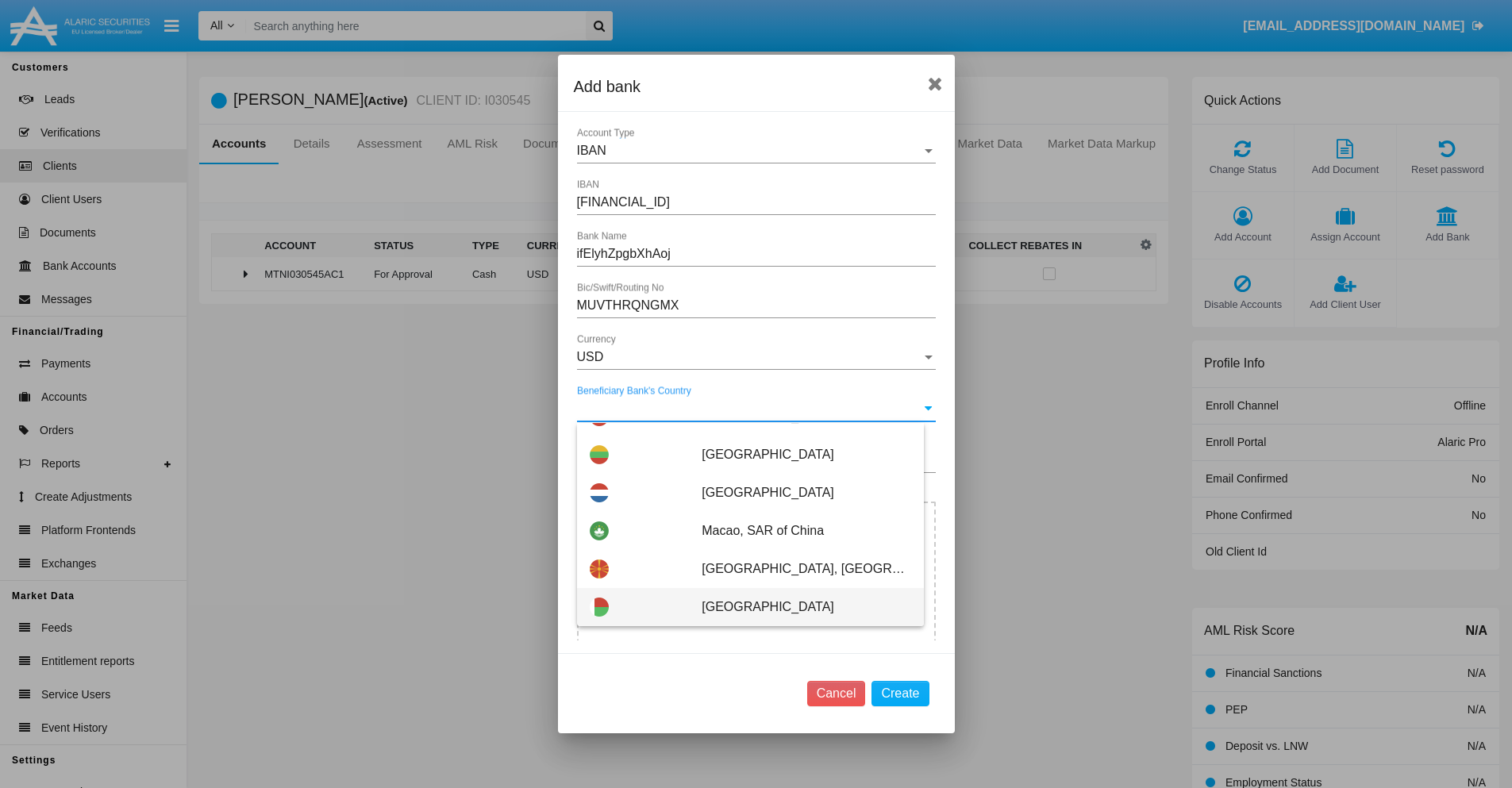
click at [797, 607] on span "[GEOGRAPHIC_DATA]" at bounding box center [806, 607] width 209 height 38
type input "[GEOGRAPHIC_DATA]"
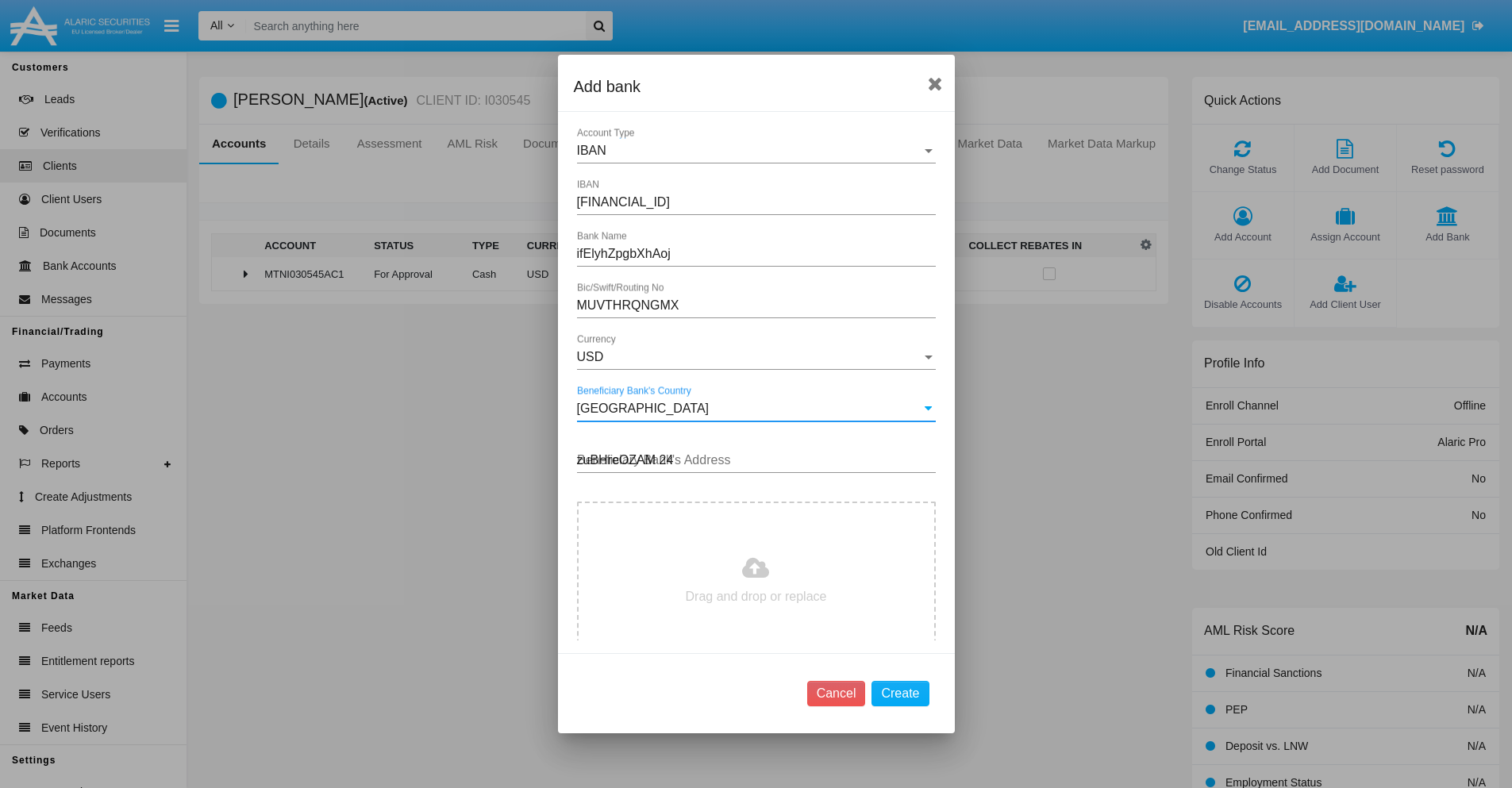
type input "zuBHreOZAM 248"
type input "C:\fakepath\bank-statement.png"
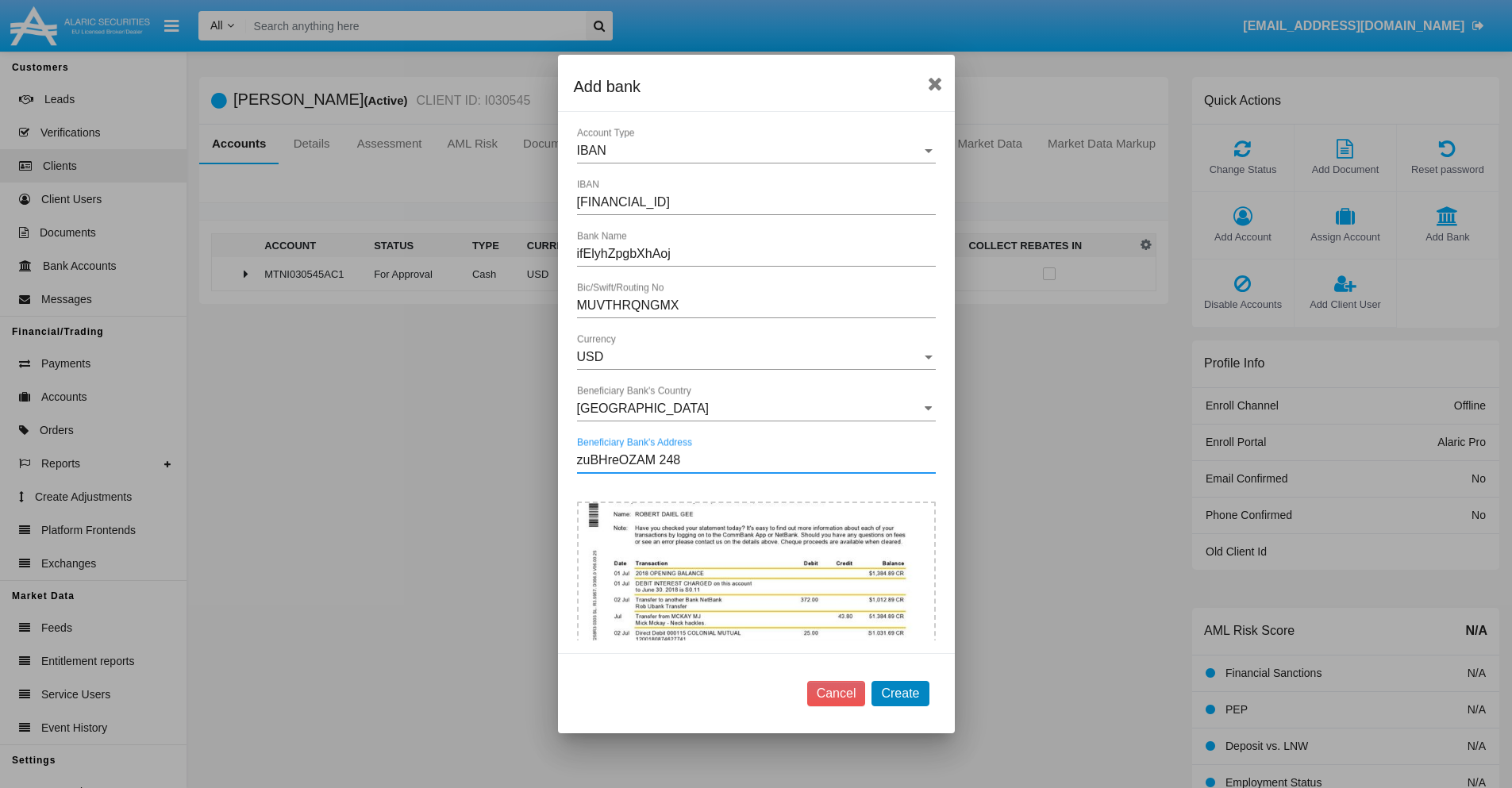
click at [900, 692] on button "Create" at bounding box center [900, 693] width 57 height 26
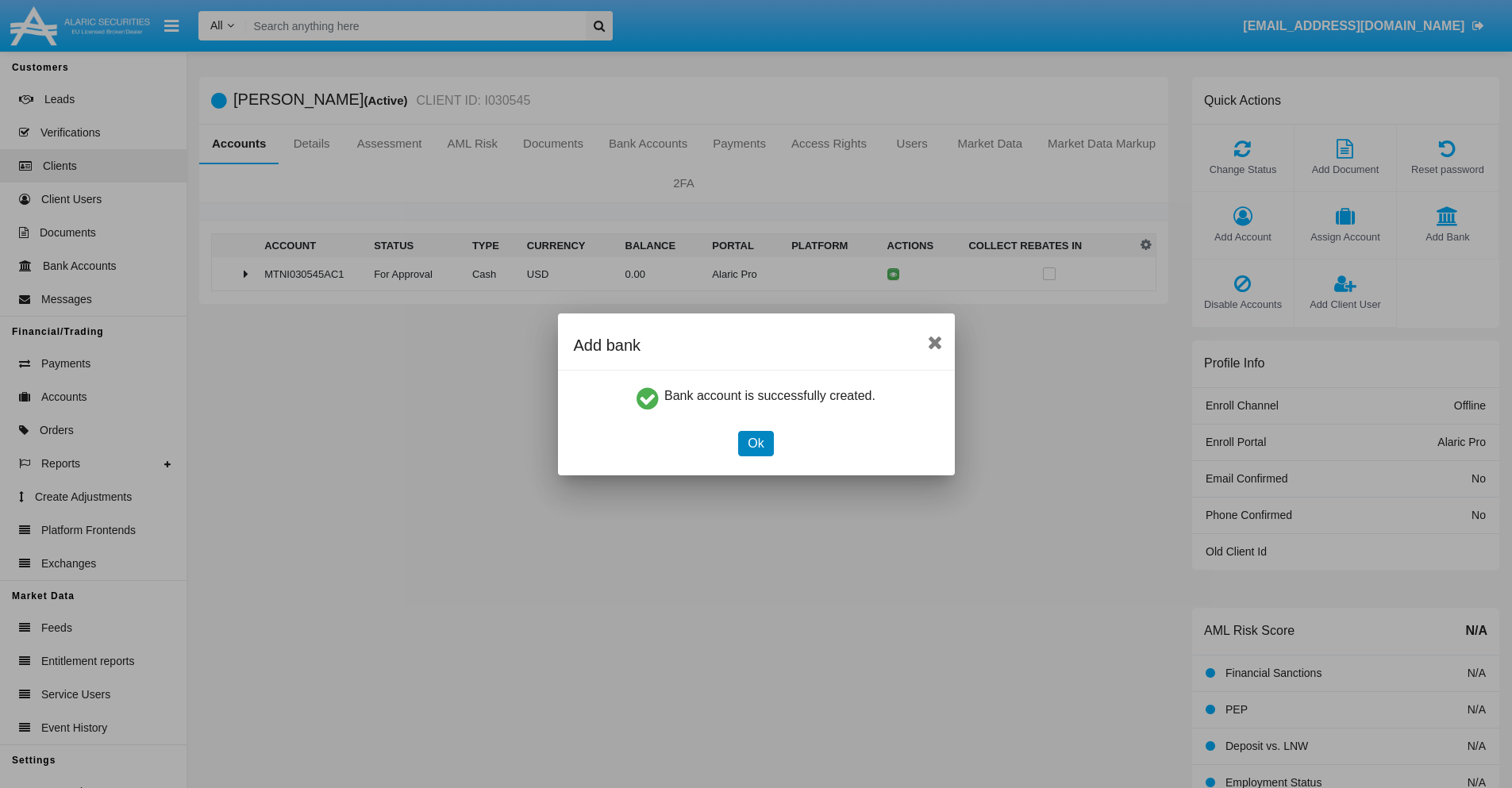
click at [755, 443] on button "Ok" at bounding box center [756, 444] width 35 height 26
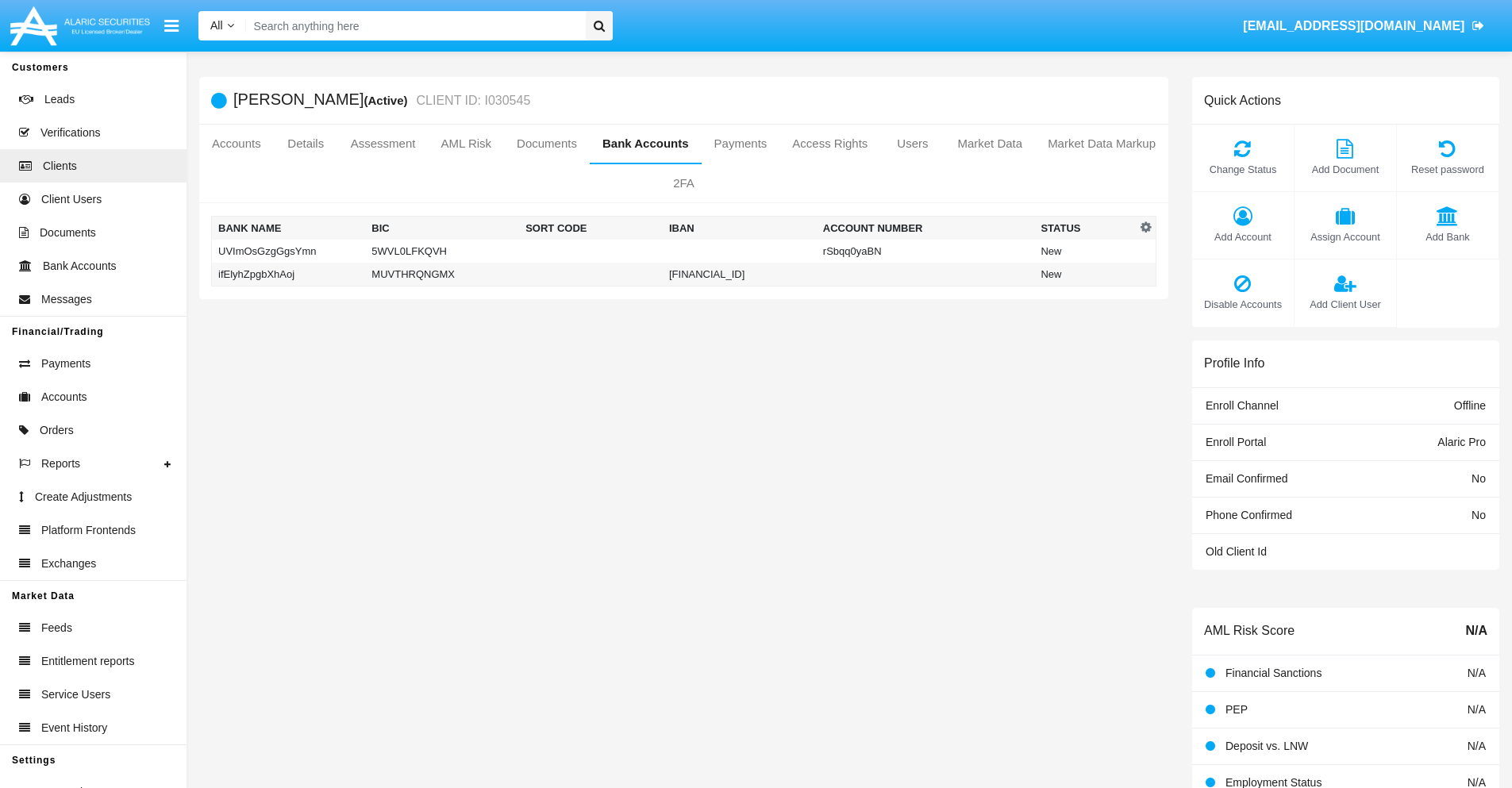
click at [288, 273] on td "ifElyhZpgbXhAoj" at bounding box center [288, 274] width 154 height 24
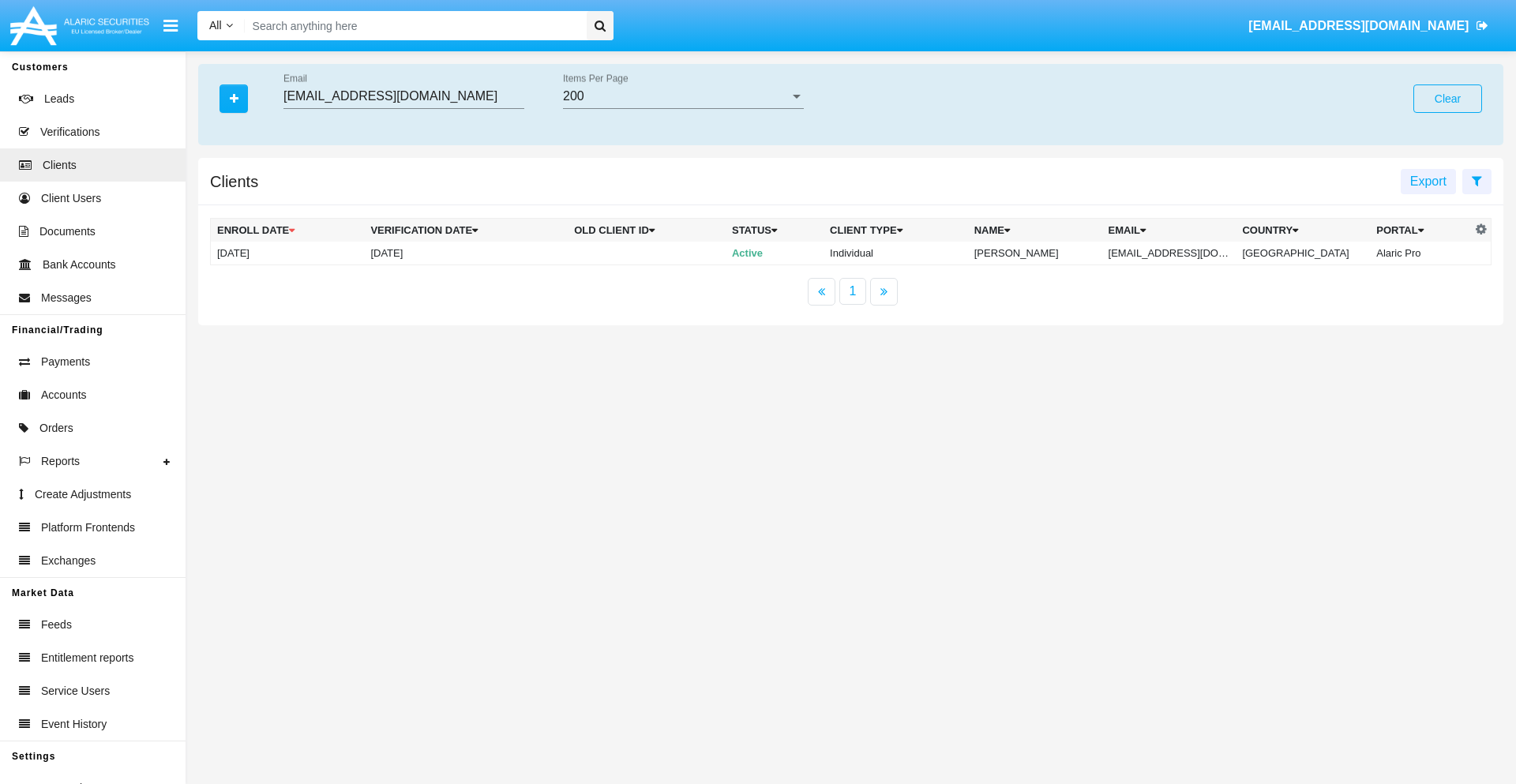
click at [1447, 99] on button "Clear" at bounding box center [1447, 98] width 69 height 28
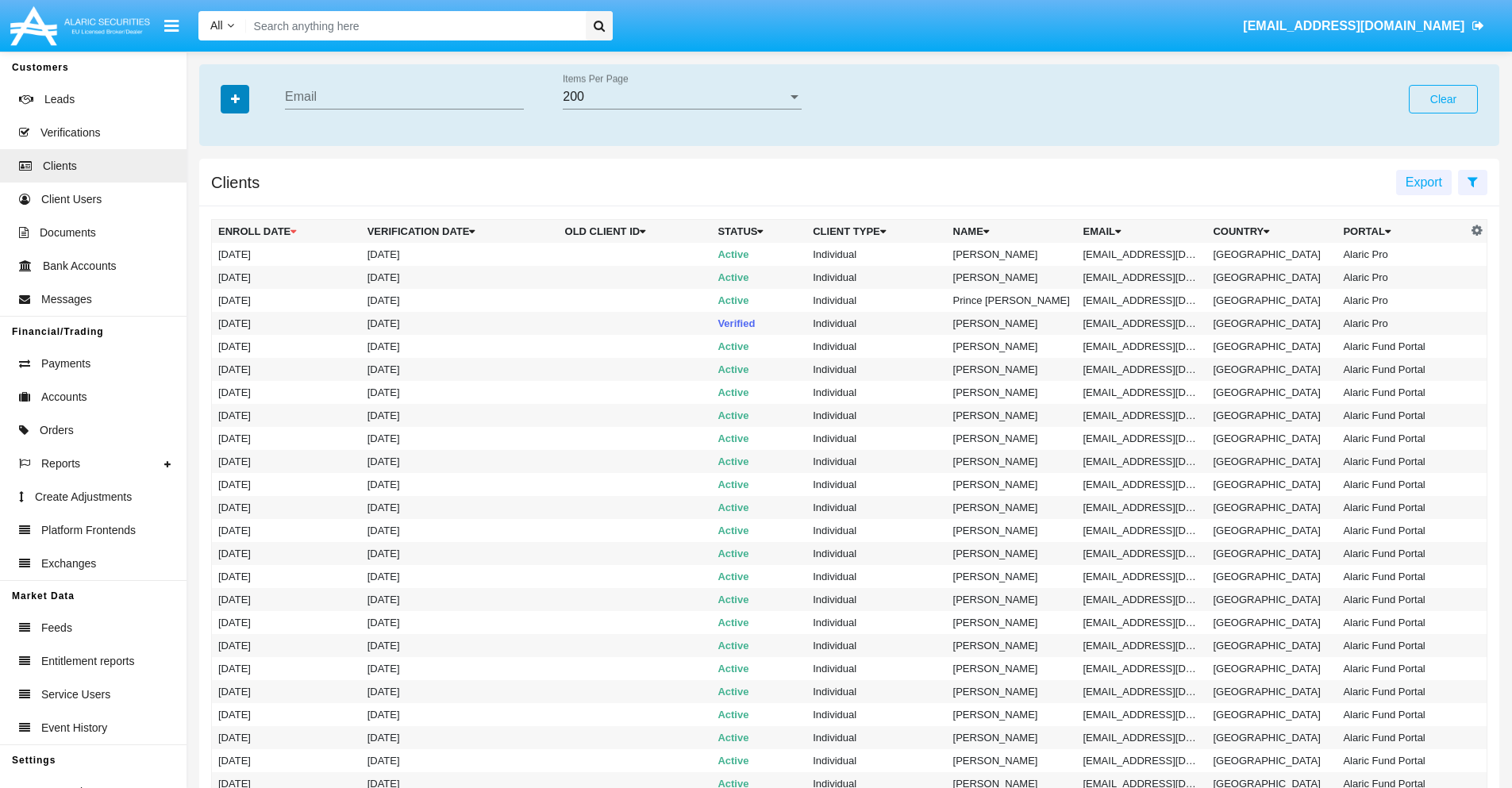
click at [235, 98] on icon "button" at bounding box center [235, 99] width 8 height 11
type input "[EMAIL_ADDRESS][DOMAIN_NAME]"
click at [1147, 254] on td "[EMAIL_ADDRESS][DOMAIN_NAME]" at bounding box center [1142, 254] width 130 height 23
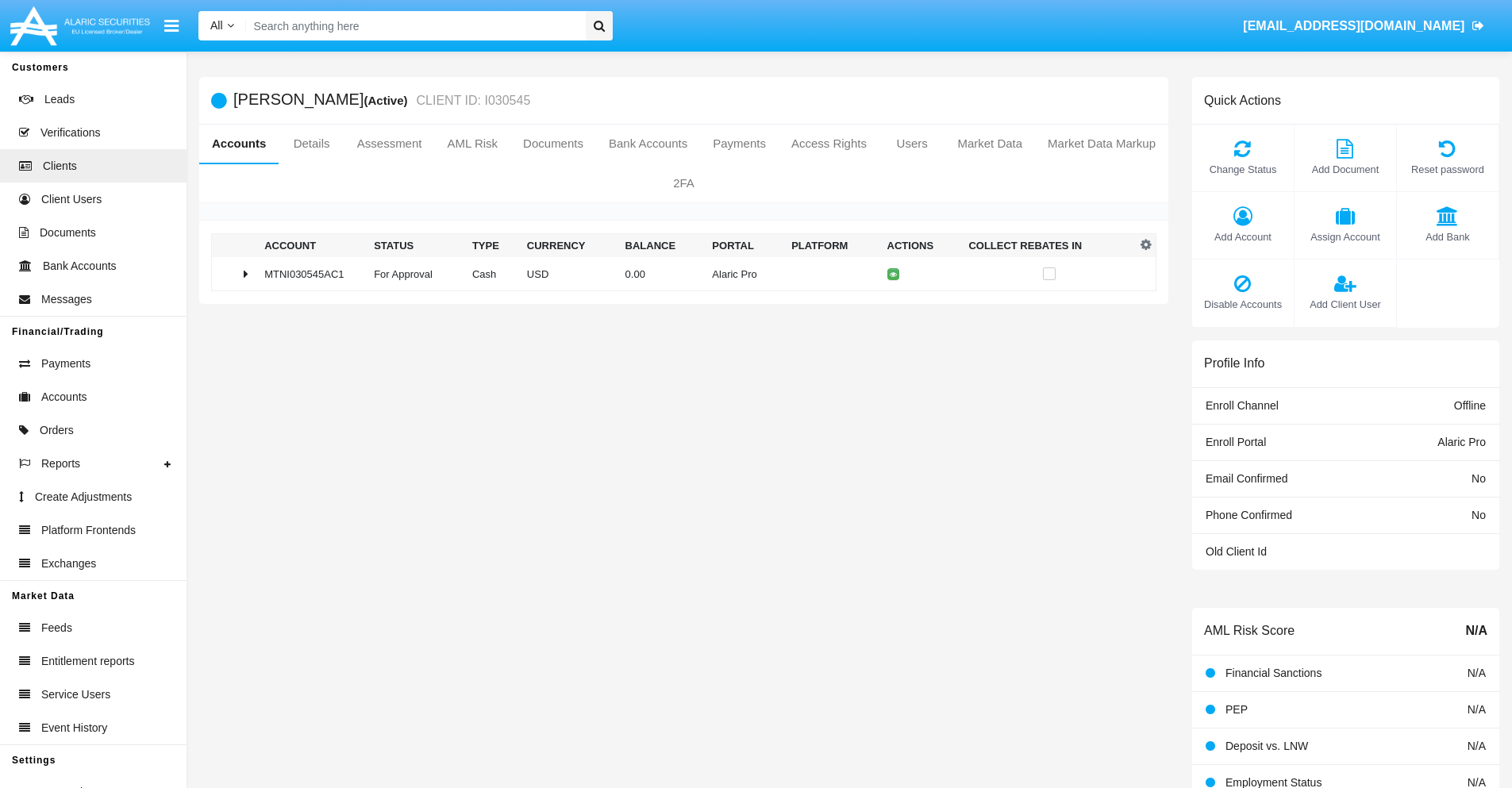
click at [1447, 237] on span "Add Bank" at bounding box center [1447, 237] width 86 height 15
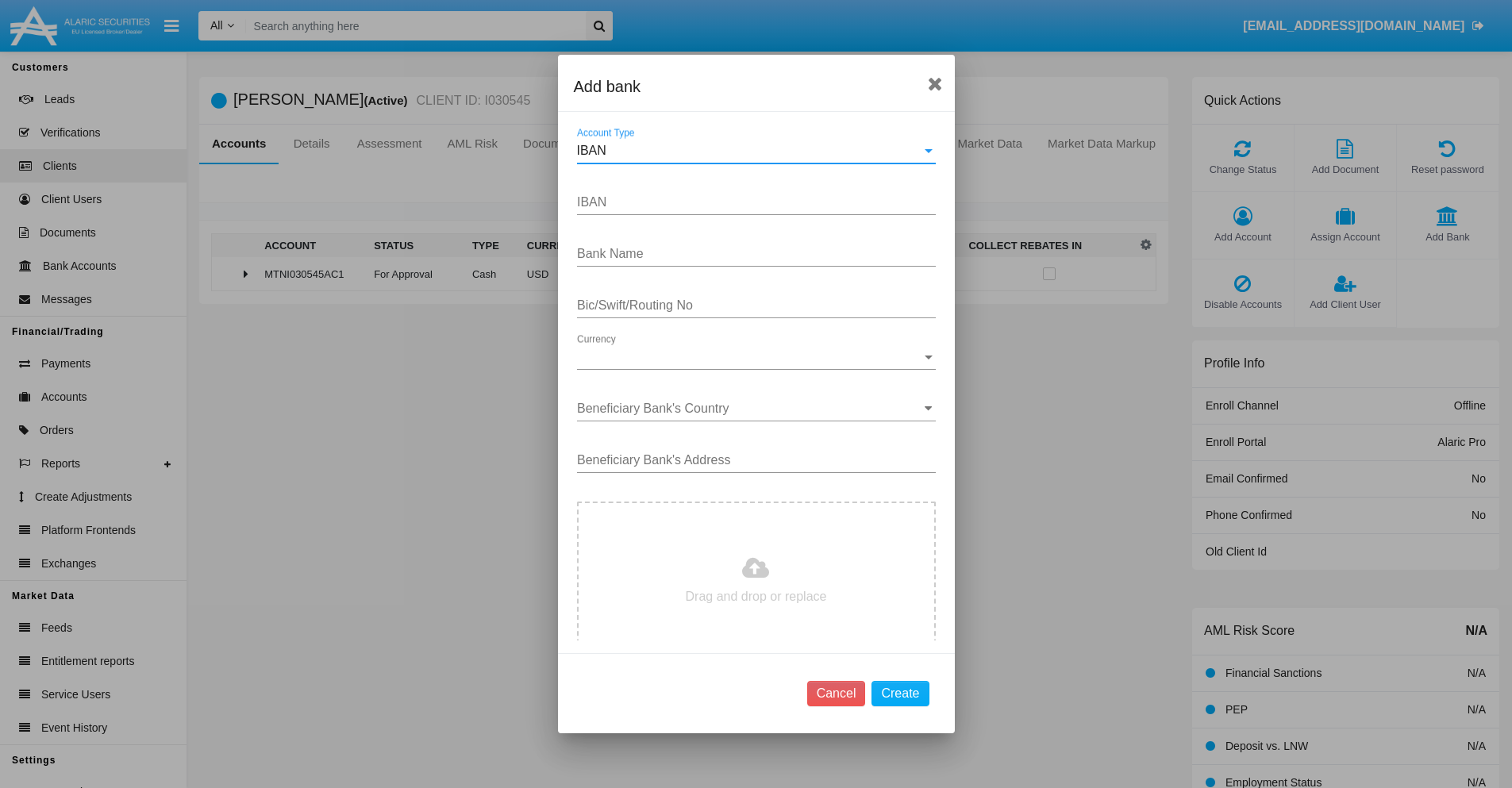
click at [750, 151] on div "IBAN" at bounding box center [750, 151] width 344 height 15
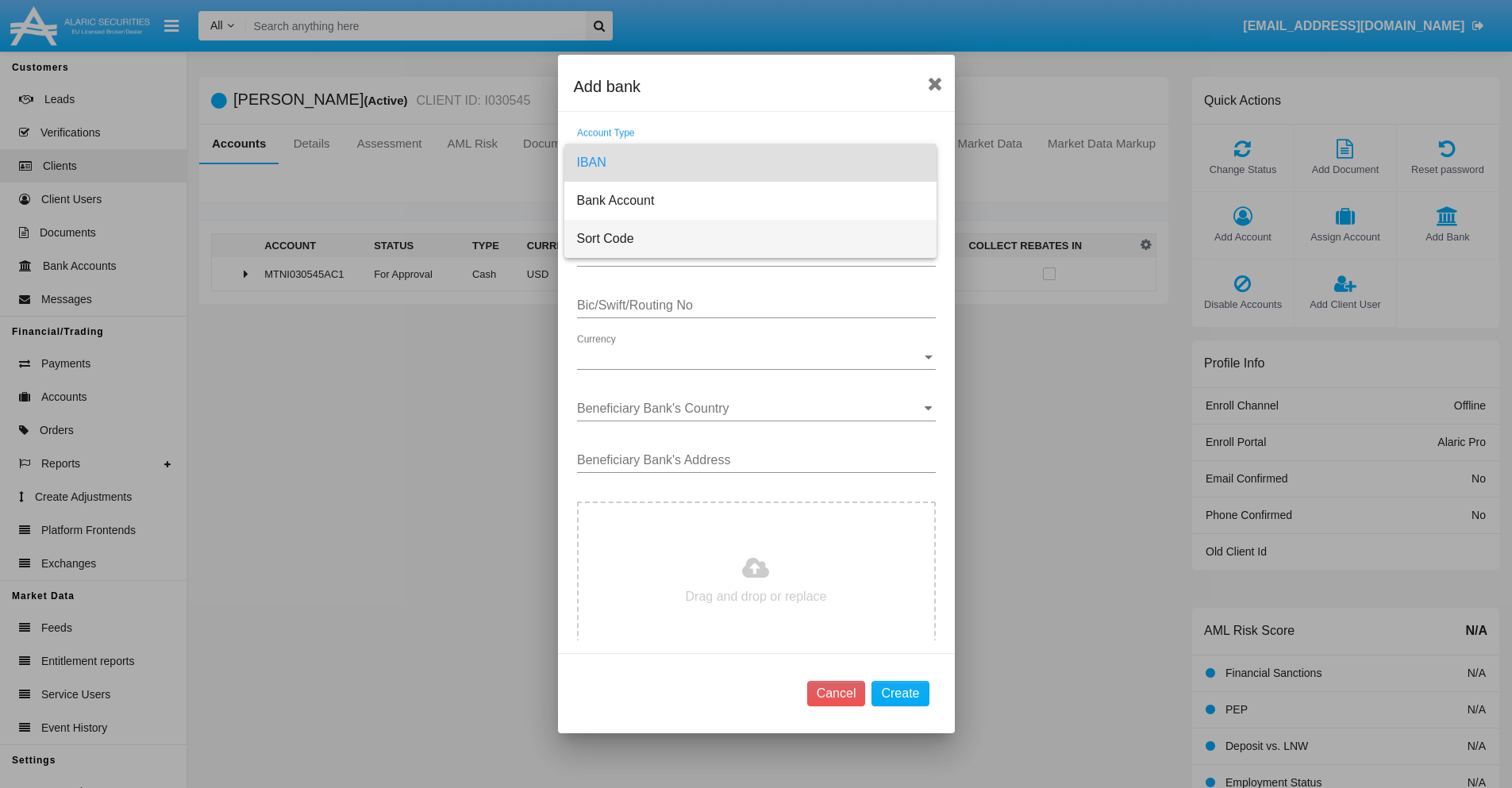
click at [750, 238] on span "Sort Code" at bounding box center [750, 238] width 347 height 38
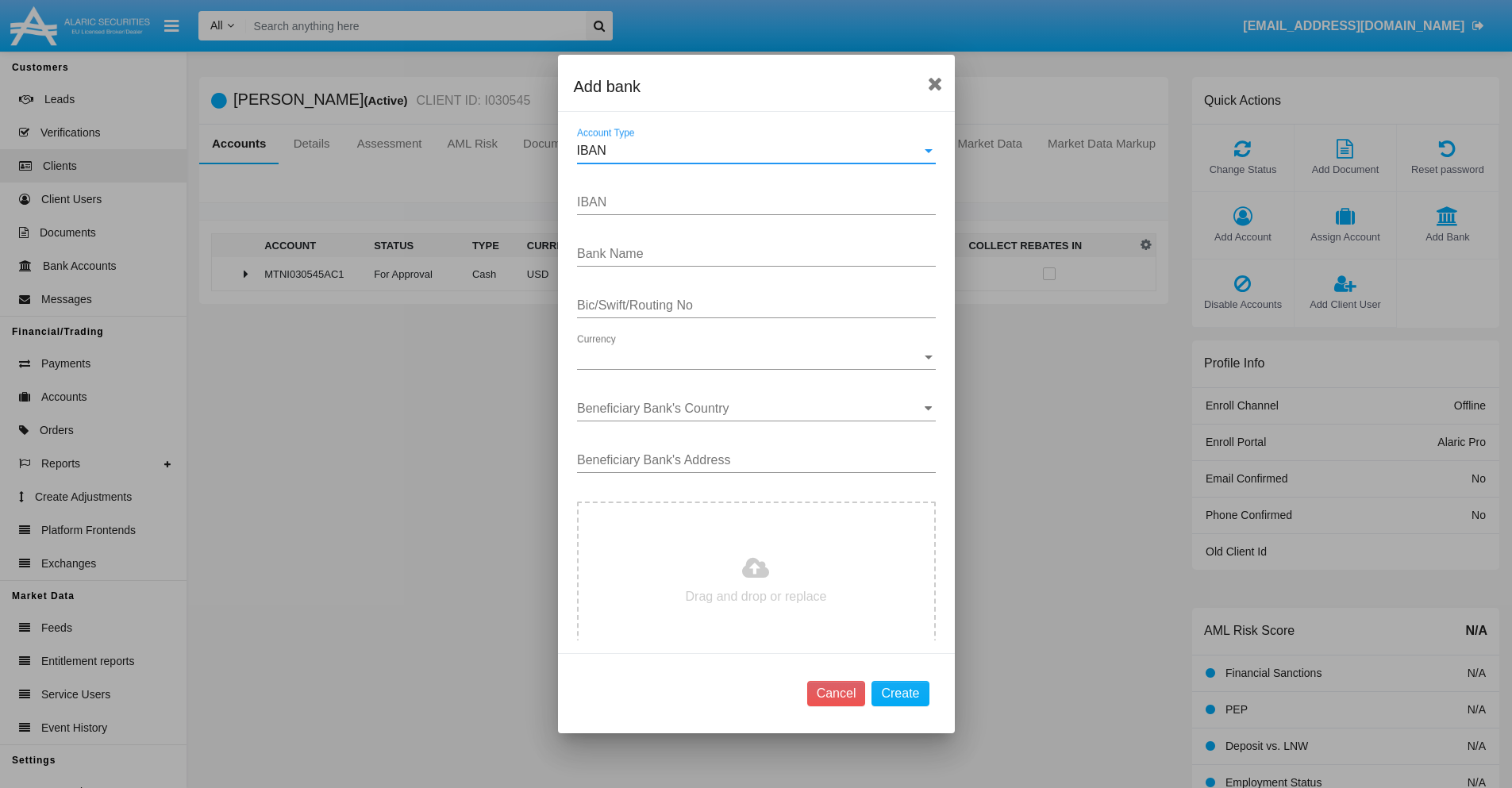
type input "[GEOGRAPHIC_DATA]"
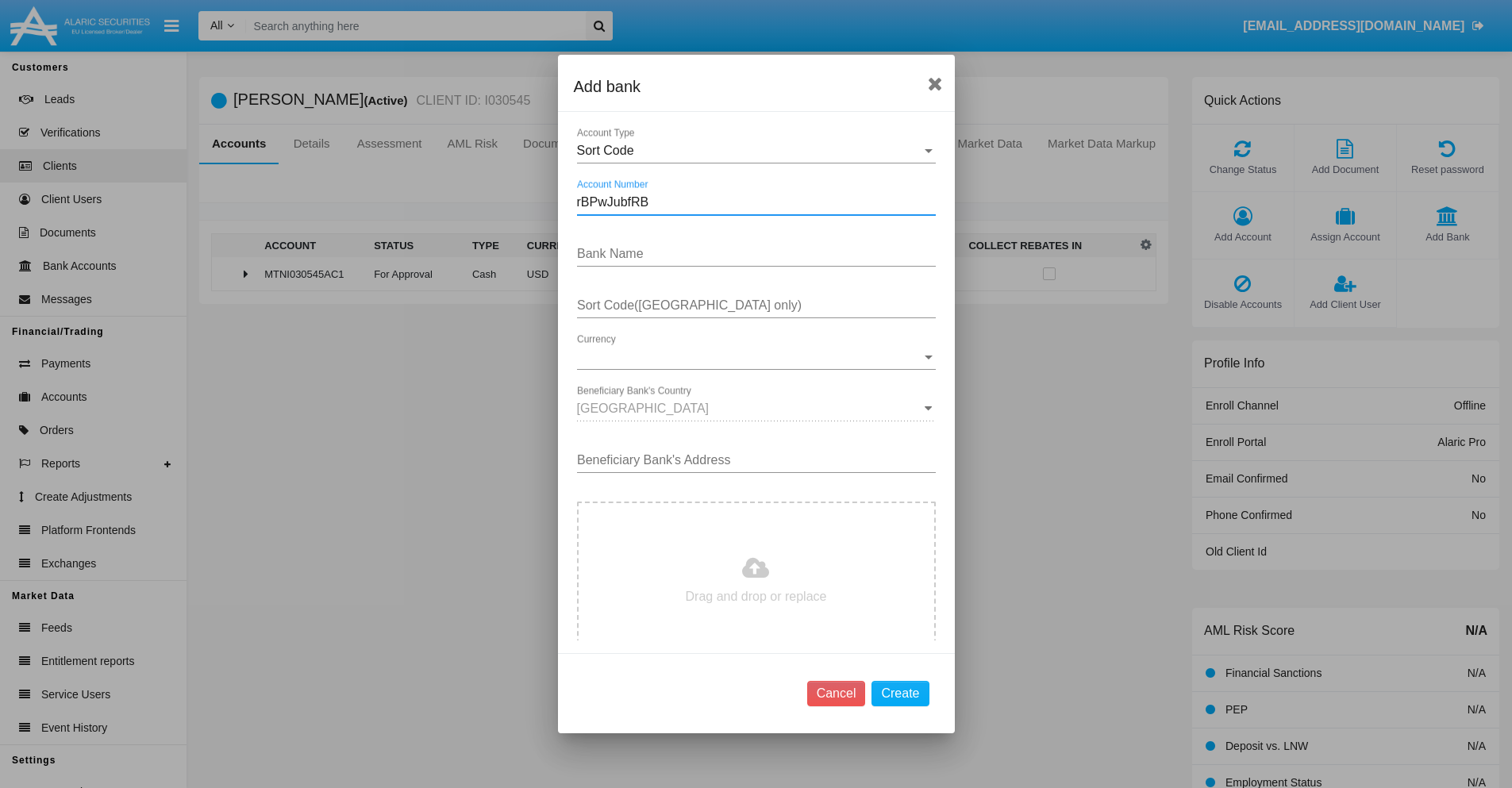
type input "rBPwJubfRB"
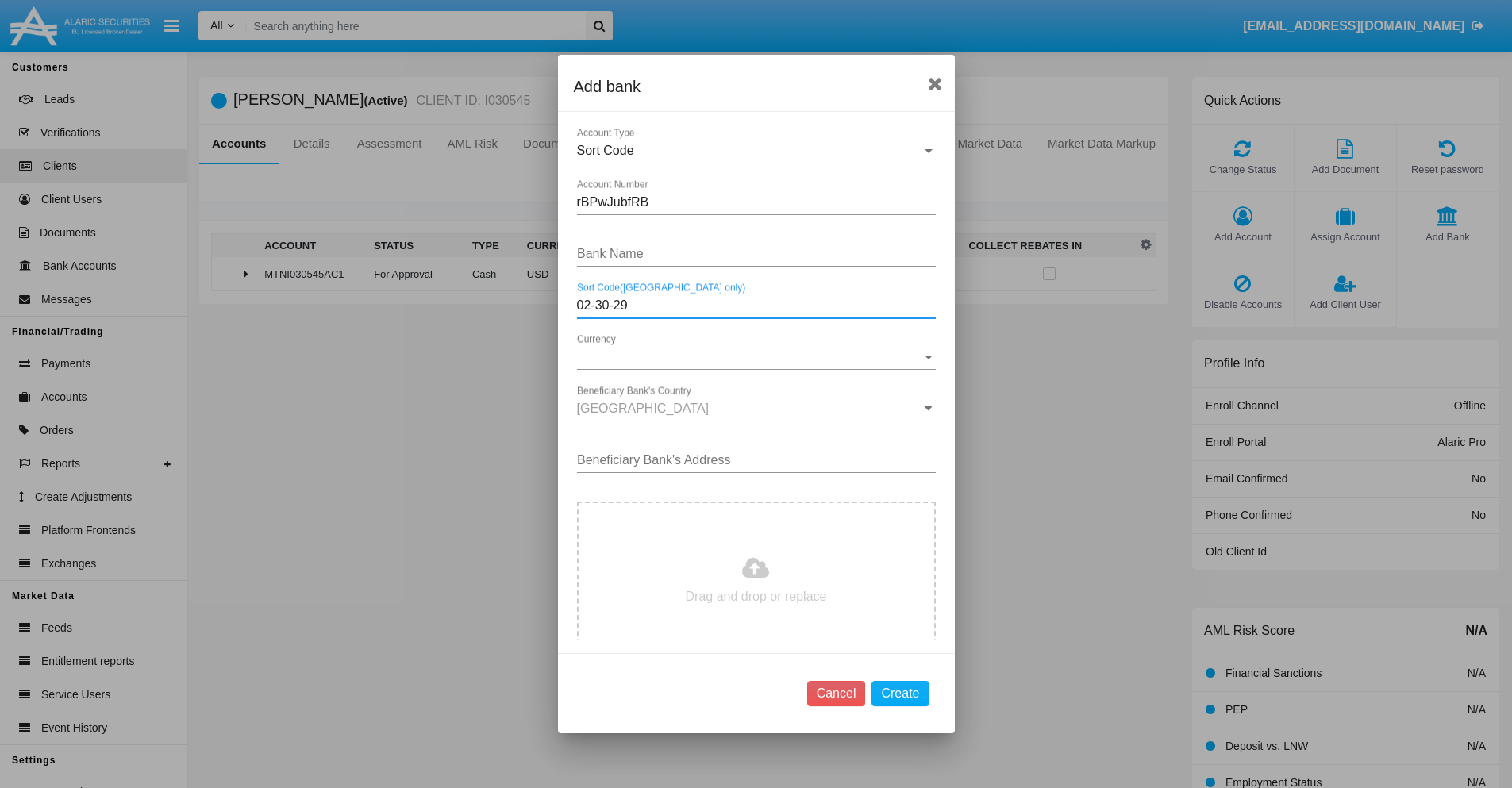
type input "02-30-29"
type input "kGMqJpnjlnodrxd"
click at [750, 357] on span "Currency" at bounding box center [750, 357] width 344 height 15
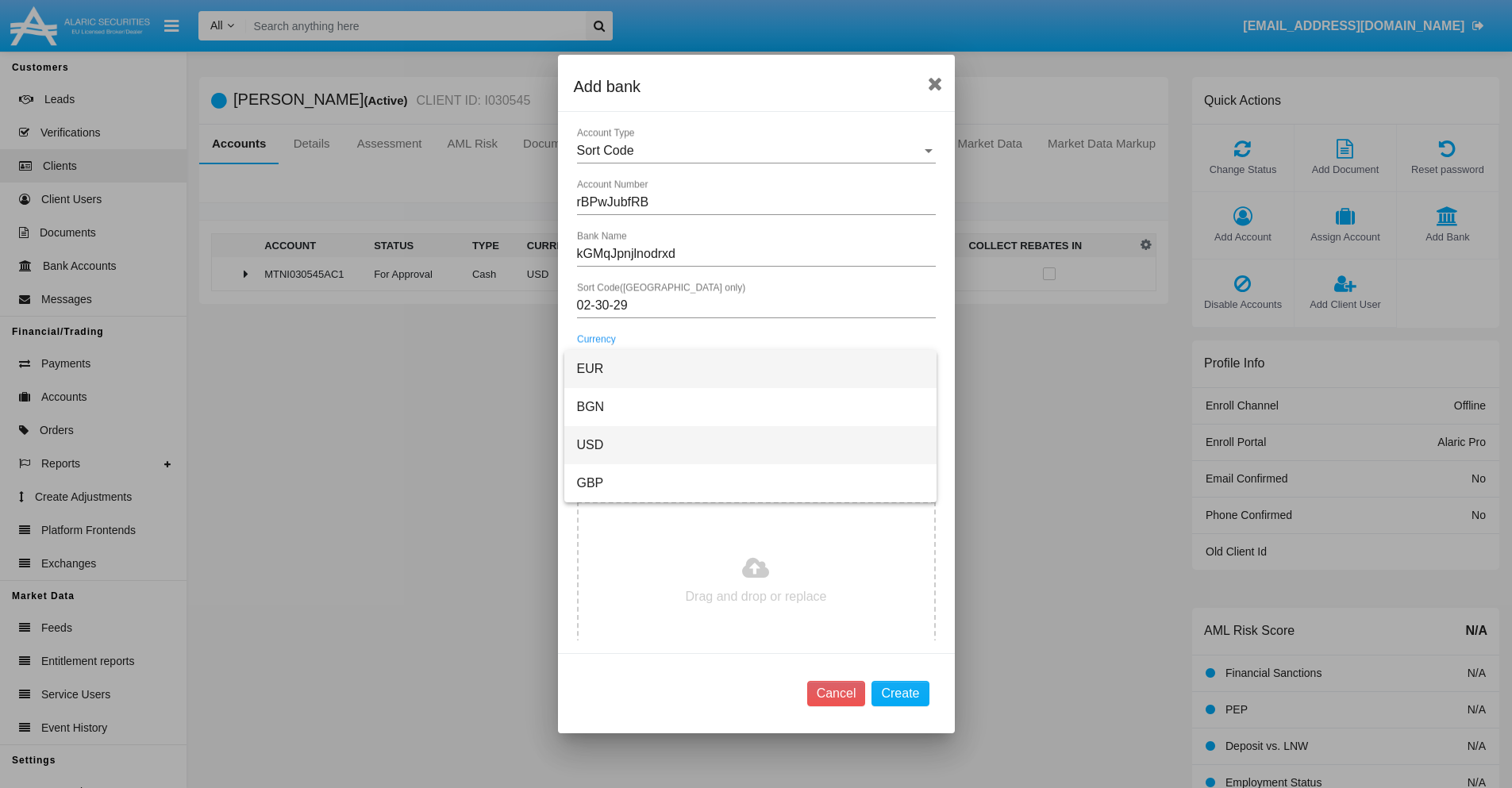
click at [750, 445] on span "USD" at bounding box center [750, 445] width 347 height 38
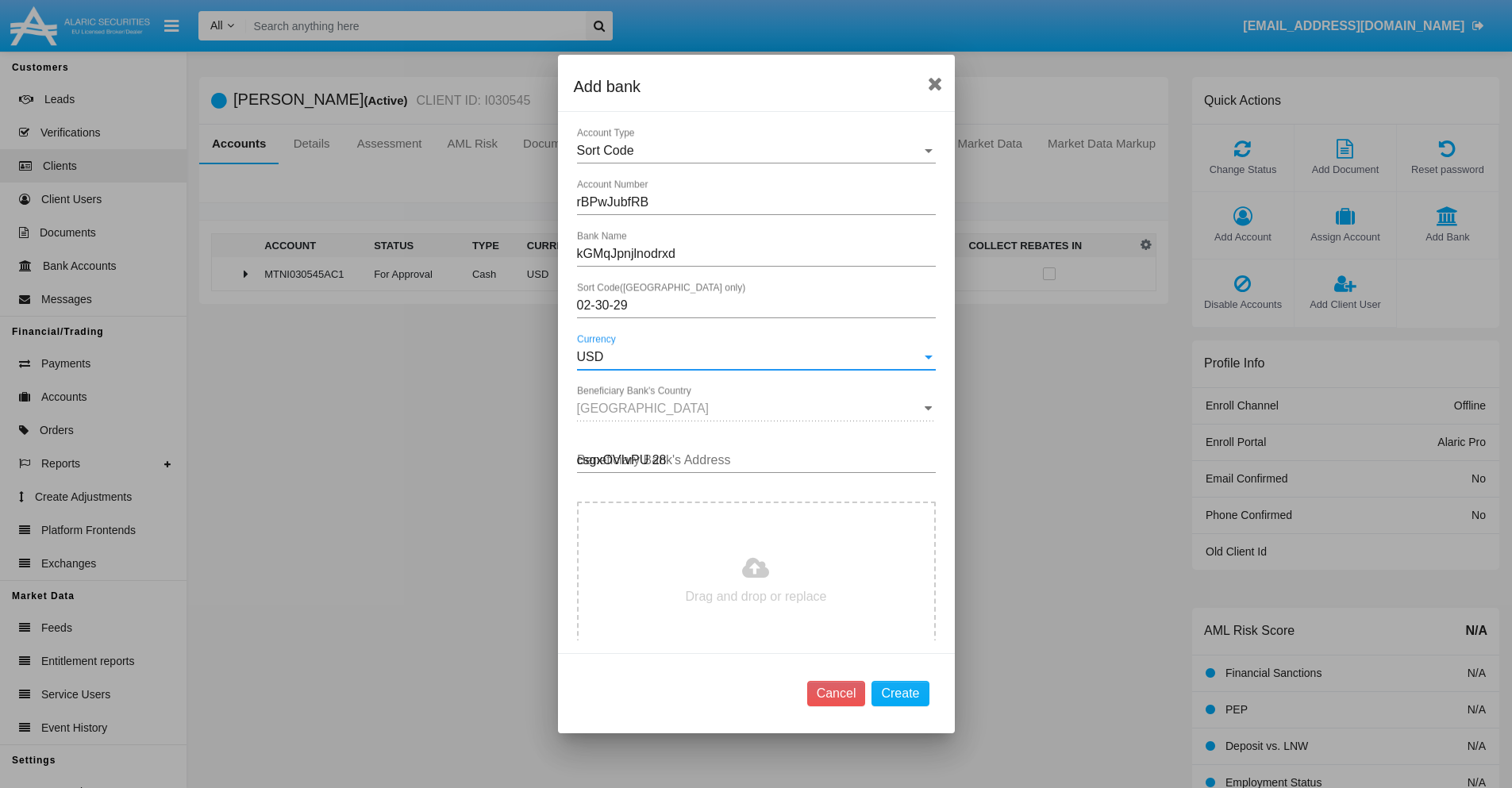
type input "csgxOVIvPU 288"
type input "C:\fakepath\bank-statement.png"
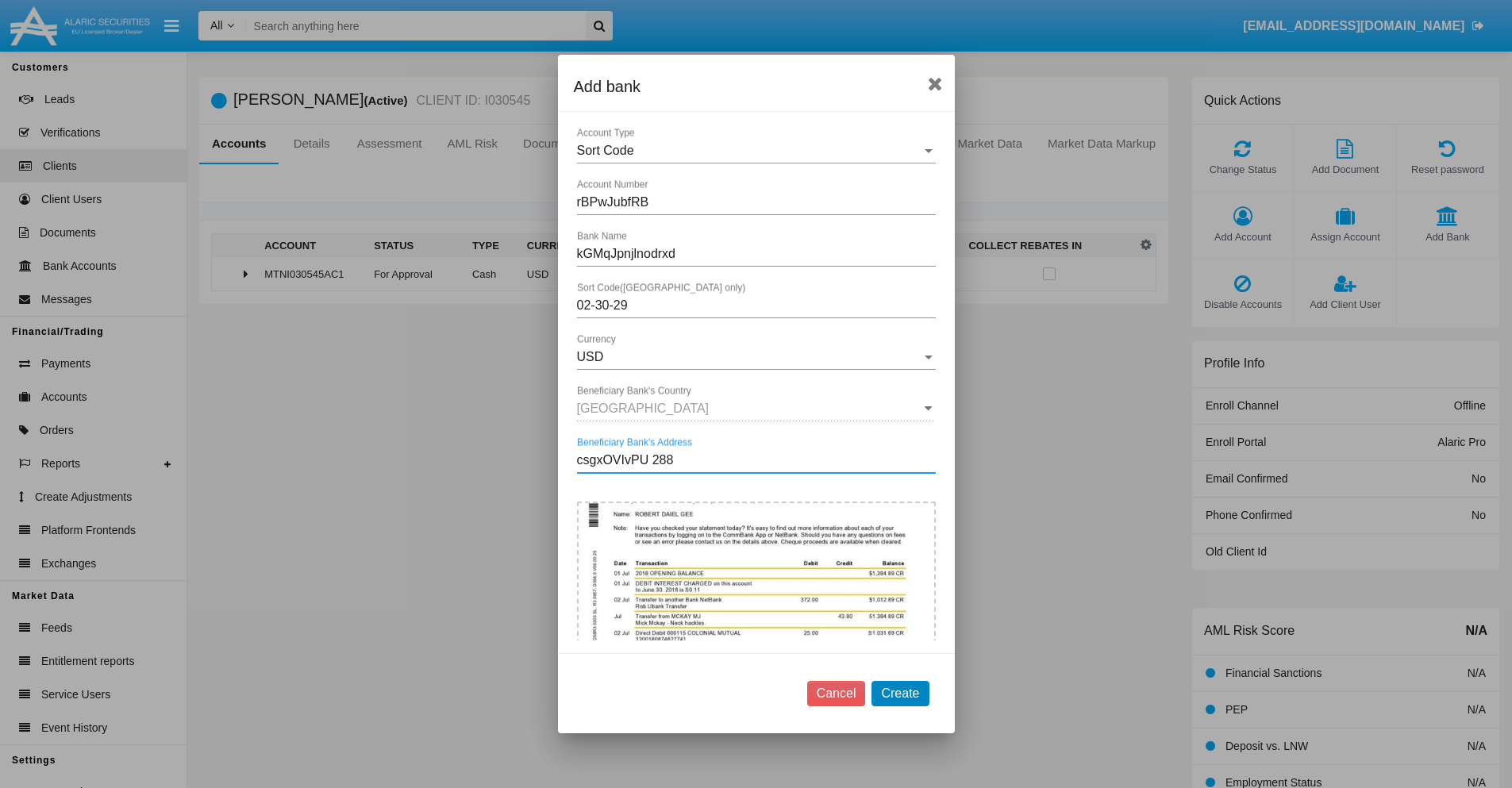
click at [900, 692] on button "Create" at bounding box center [900, 693] width 57 height 26
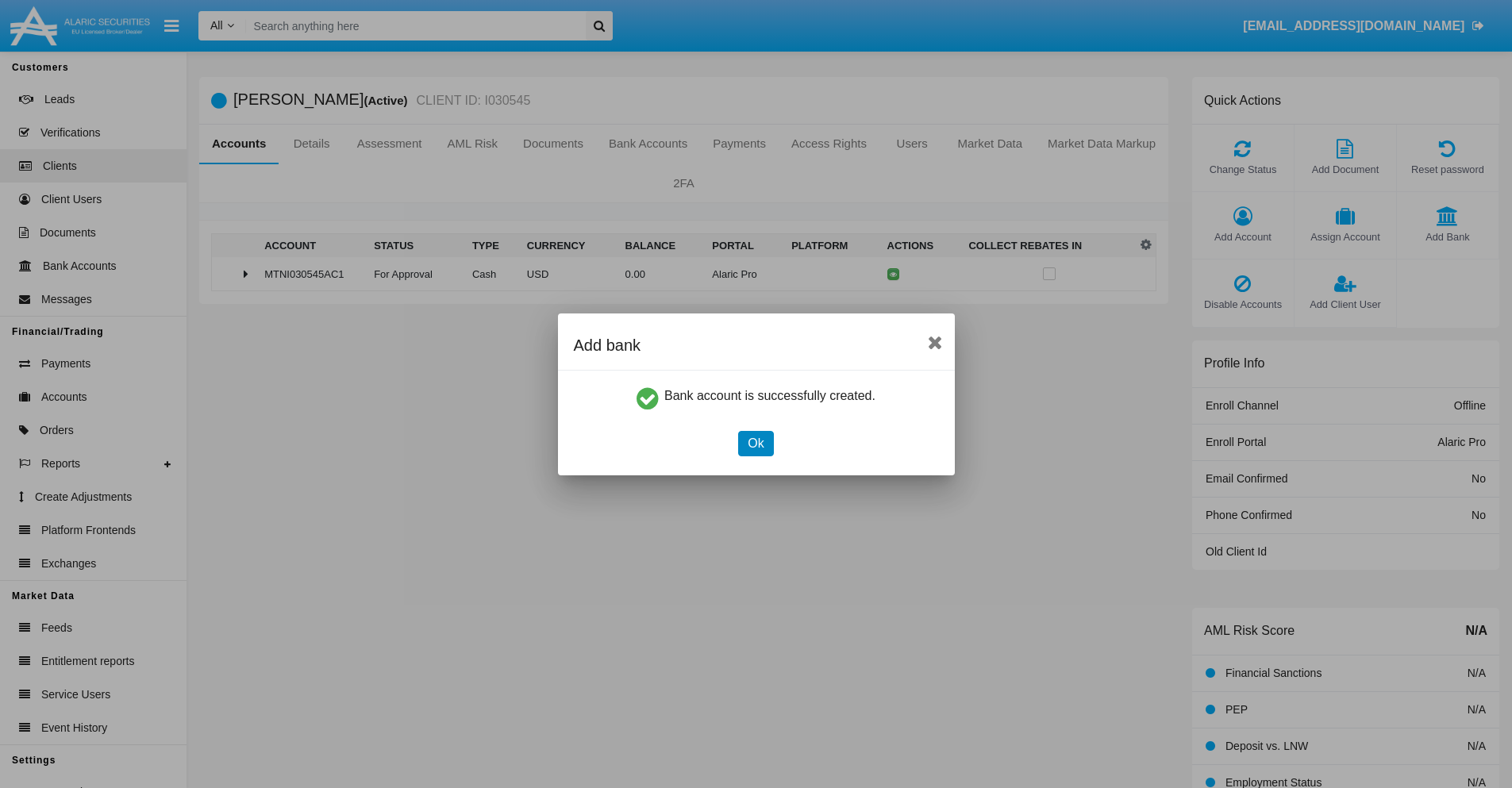
click at [755, 443] on button "Ok" at bounding box center [756, 444] width 35 height 26
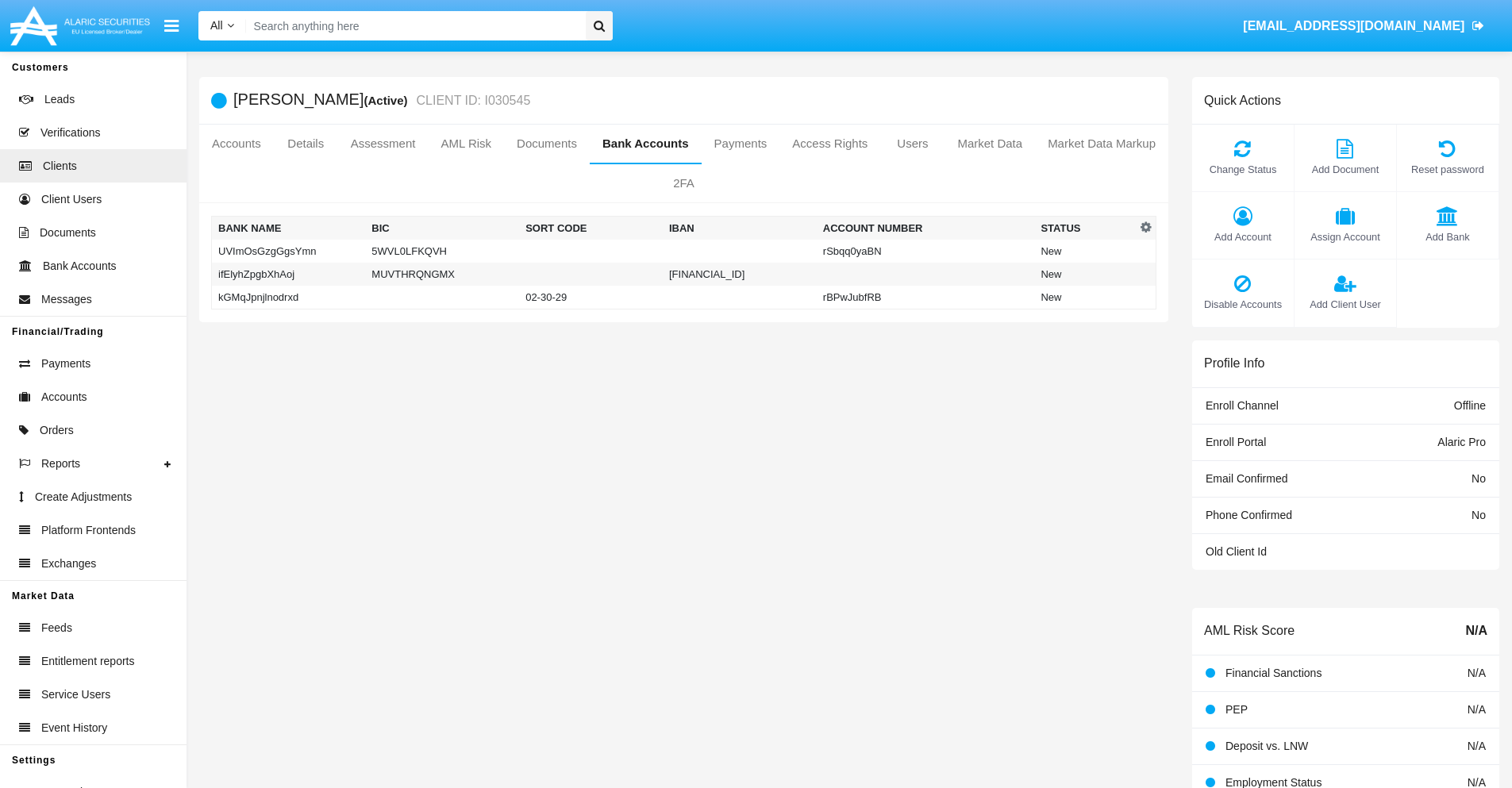
click at [288, 296] on td "kGMqJpnjlnodrxd" at bounding box center [288, 297] width 154 height 24
